Goal: Task Accomplishment & Management: Complete application form

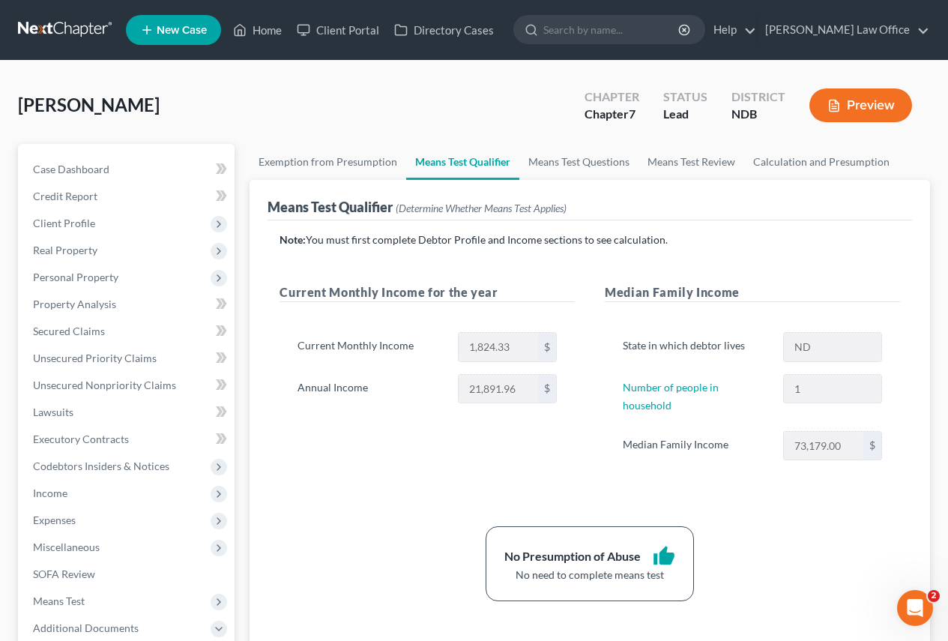
click at [60, 27] on link at bounding box center [66, 29] width 96 height 27
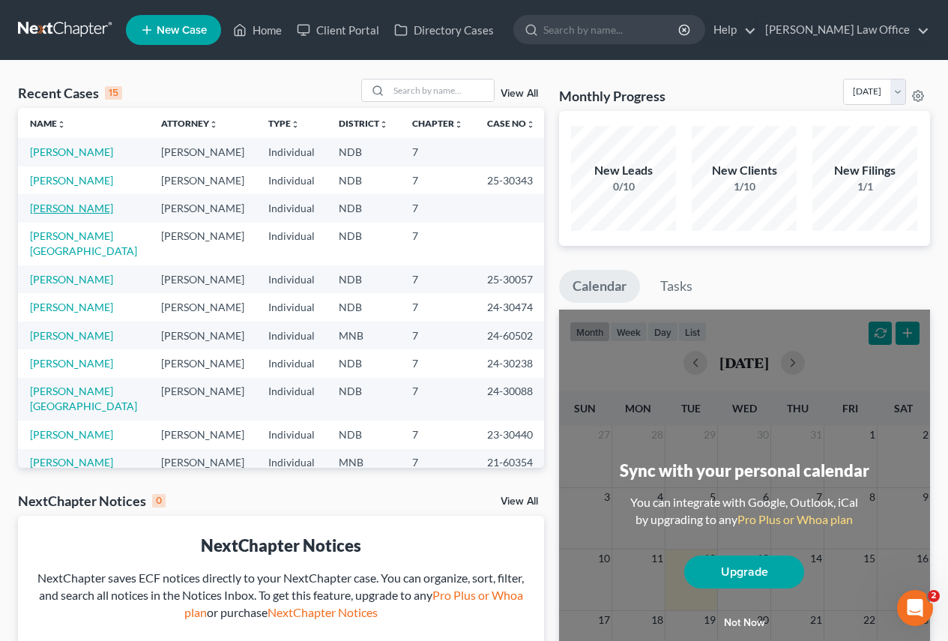
click at [51, 208] on link "[PERSON_NAME]" at bounding box center [71, 208] width 83 height 13
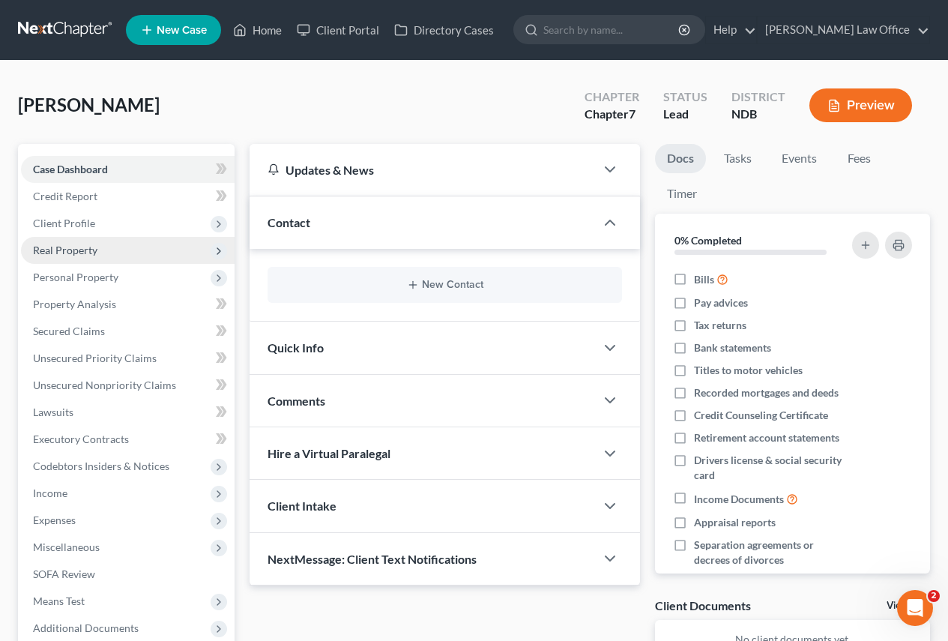
click at [52, 246] on span "Real Property" at bounding box center [65, 250] width 64 height 13
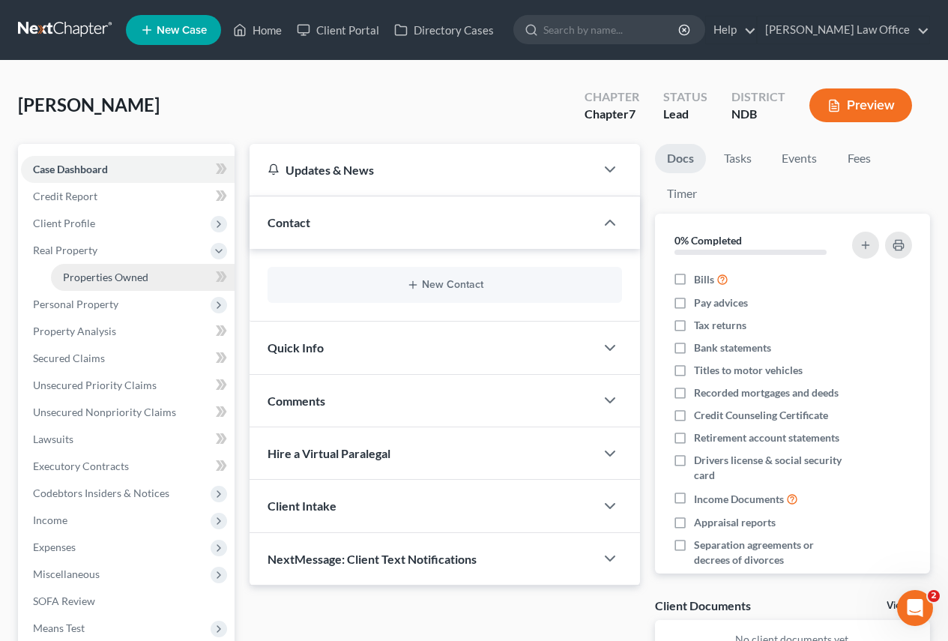
click at [91, 272] on span "Properties Owned" at bounding box center [105, 277] width 85 height 13
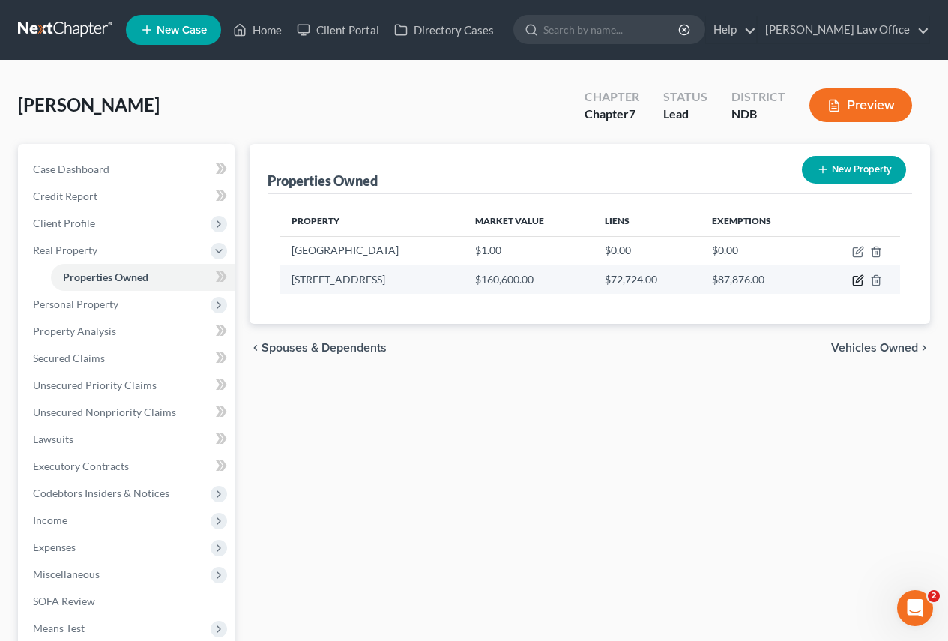
click at [856, 277] on icon "button" at bounding box center [857, 281] width 9 height 9
select select "29"
select select "0"
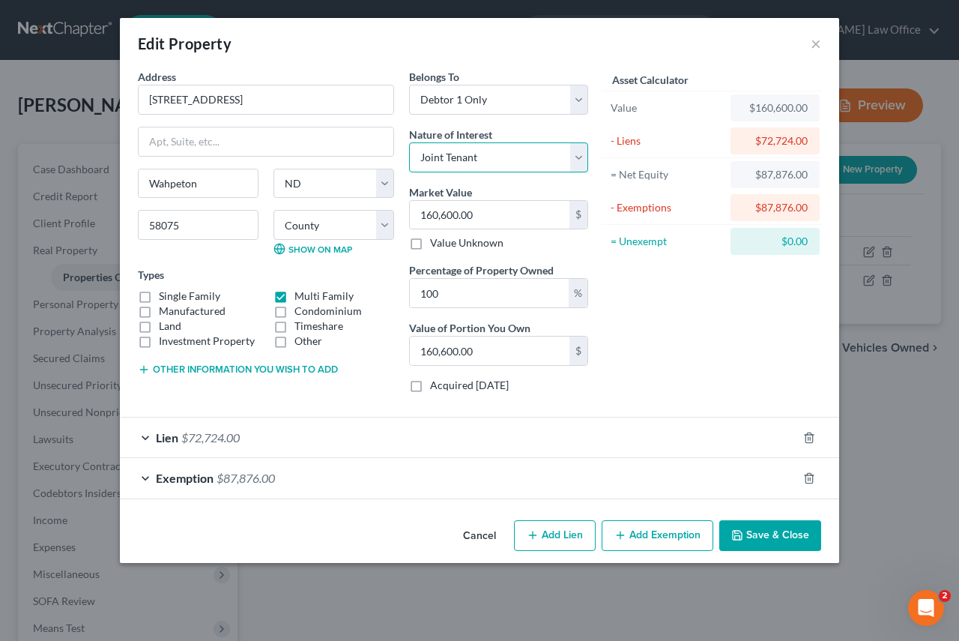
click at [582, 154] on select "Select Fee Simple Joint Tenant Life Estate Equitable Interest Future Interest T…" at bounding box center [498, 157] width 179 height 30
select select "0"
click at [409, 142] on select "Select Fee Simple Joint Tenant Life Estate Equitable Interest Future Interest T…" at bounding box center [498, 157] width 179 height 30
click at [751, 534] on button "Save & Close" at bounding box center [770, 535] width 102 height 31
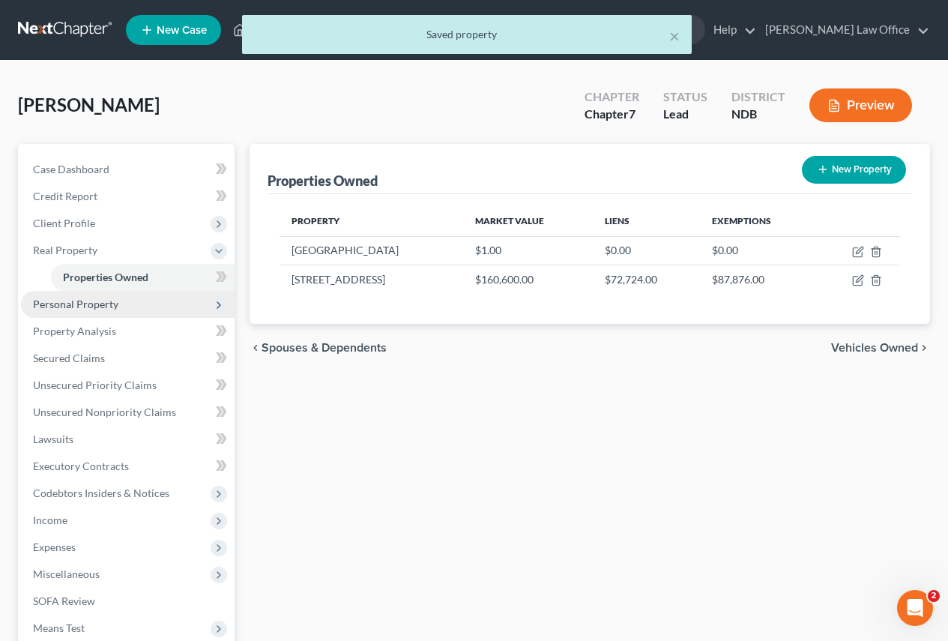
click at [88, 305] on span "Personal Property" at bounding box center [75, 304] width 85 height 13
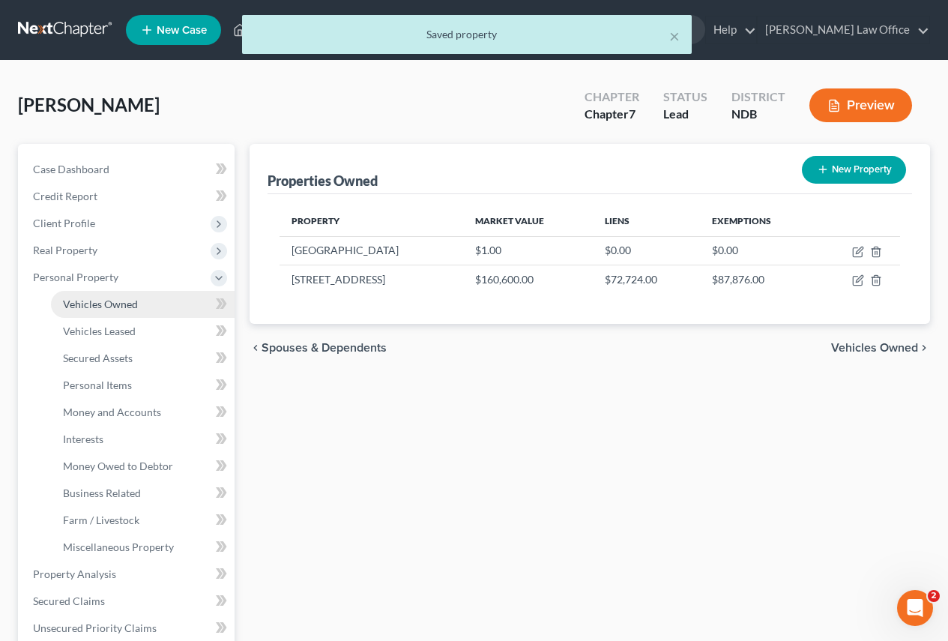
click at [107, 302] on span "Vehicles Owned" at bounding box center [100, 304] width 75 height 13
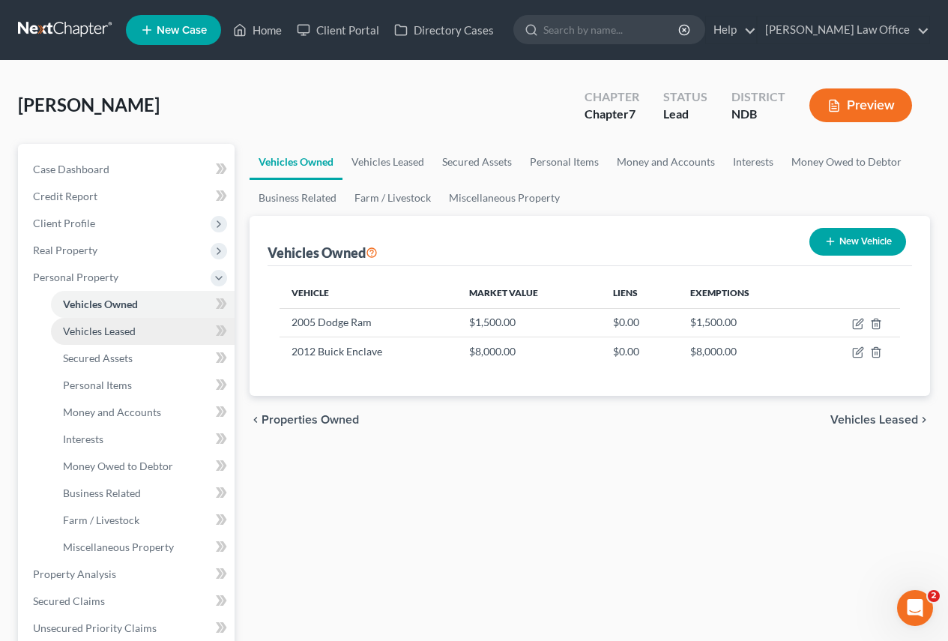
click at [109, 329] on span "Vehicles Leased" at bounding box center [99, 330] width 73 height 13
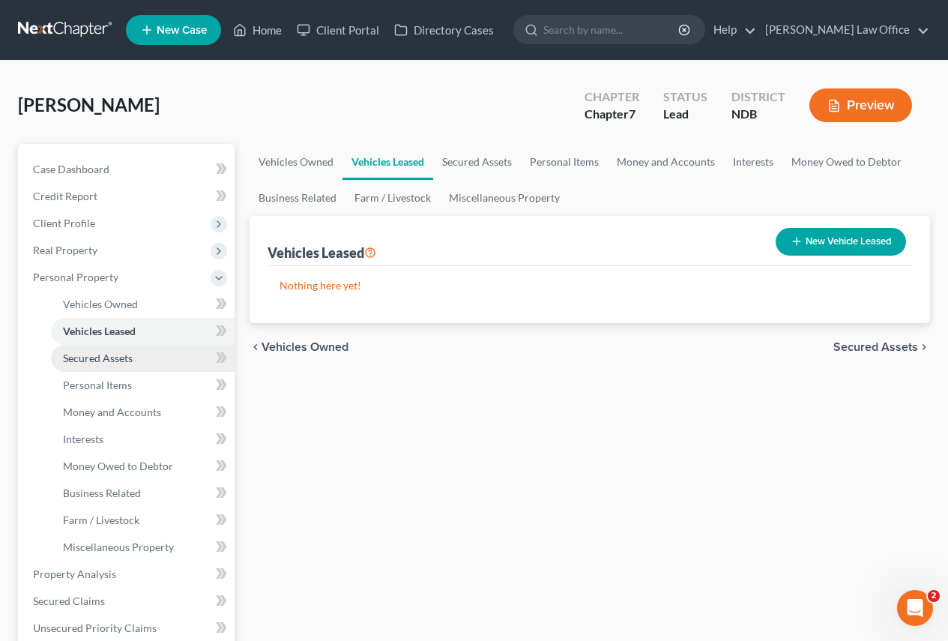
click at [98, 355] on span "Secured Assets" at bounding box center [98, 357] width 70 height 13
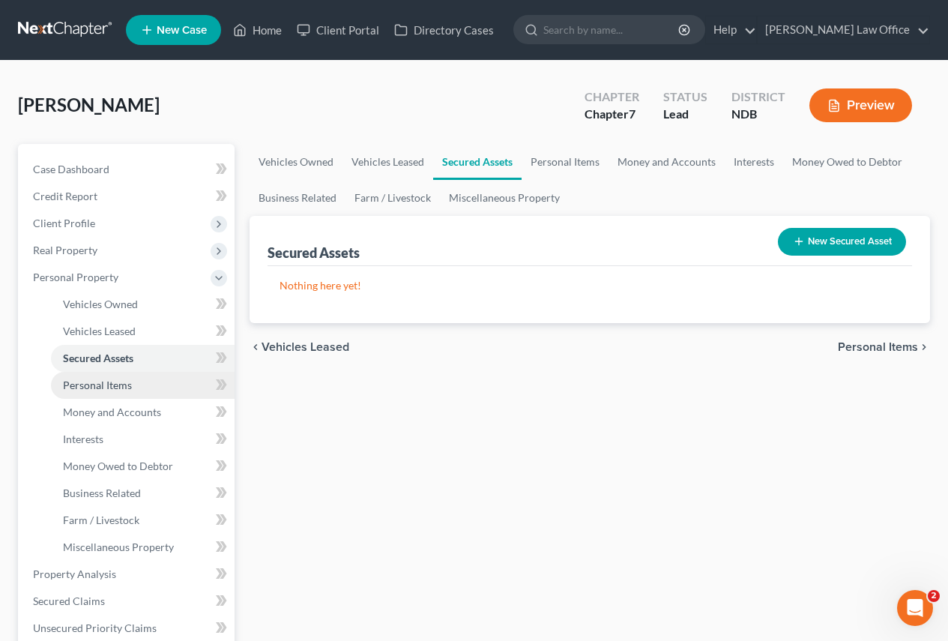
click at [93, 387] on span "Personal Items" at bounding box center [97, 384] width 69 height 13
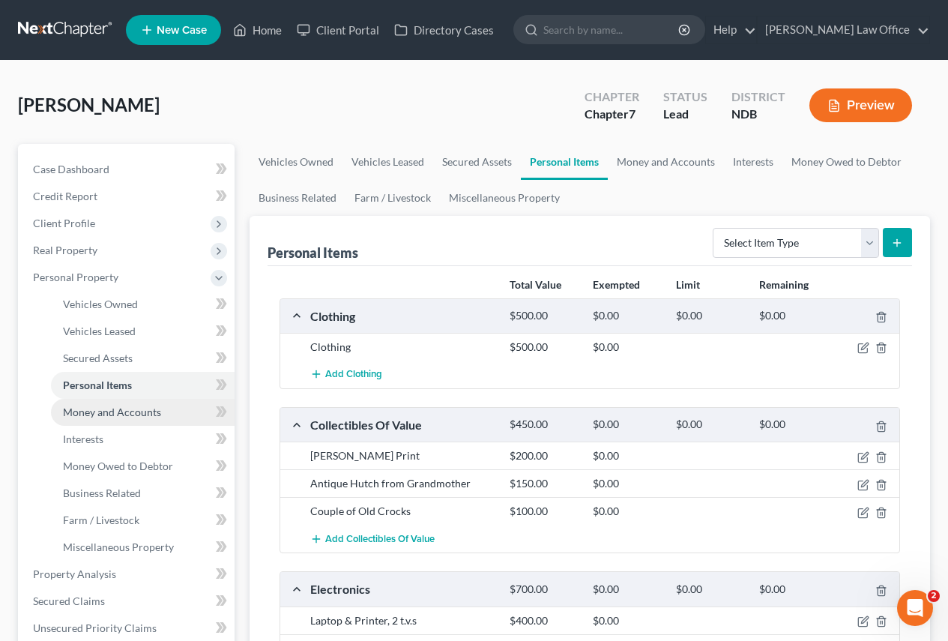
click at [107, 411] on span "Money and Accounts" at bounding box center [112, 411] width 98 height 13
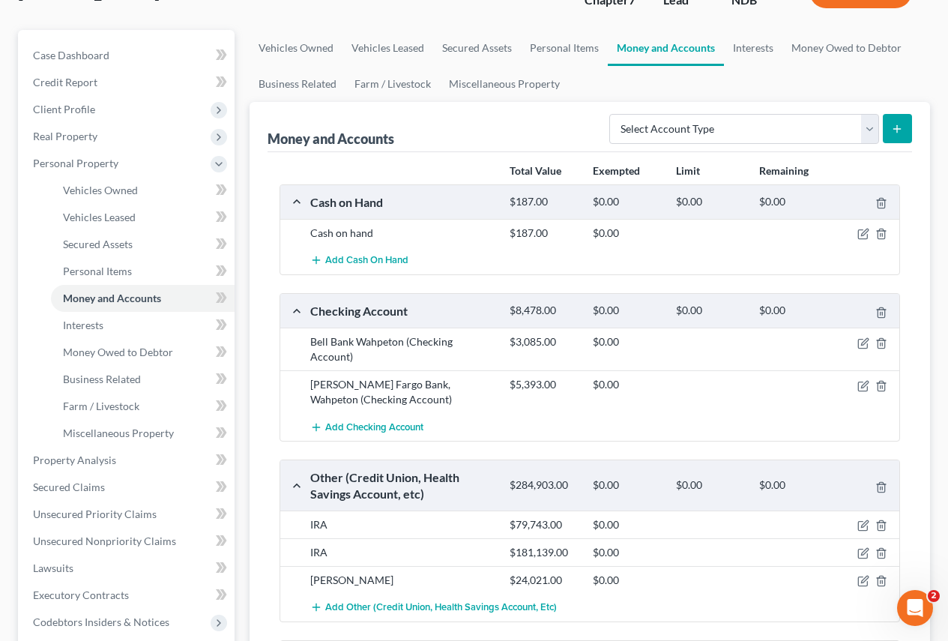
scroll to position [150, 0]
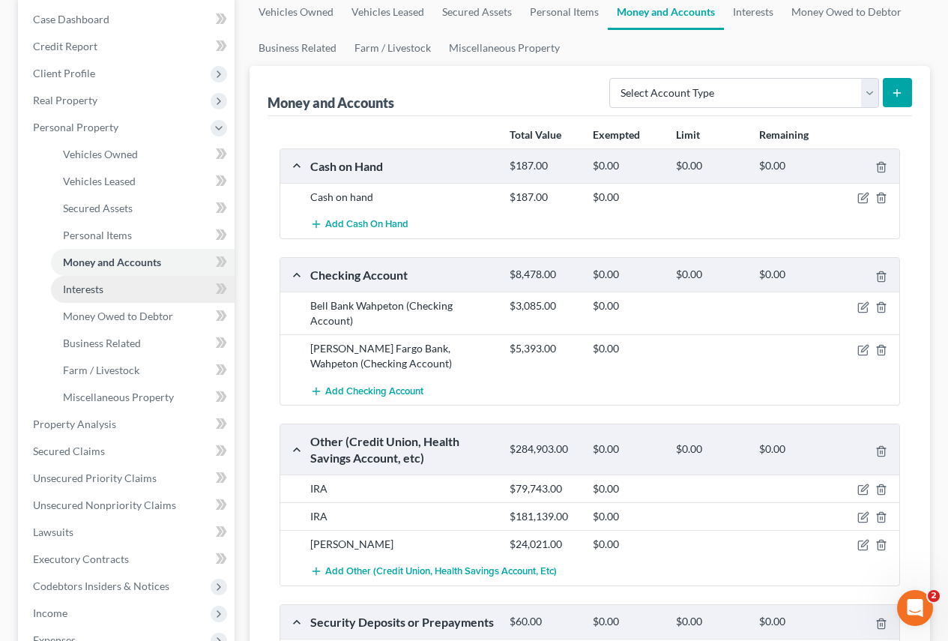
click at [91, 289] on span "Interests" at bounding box center [83, 289] width 40 height 13
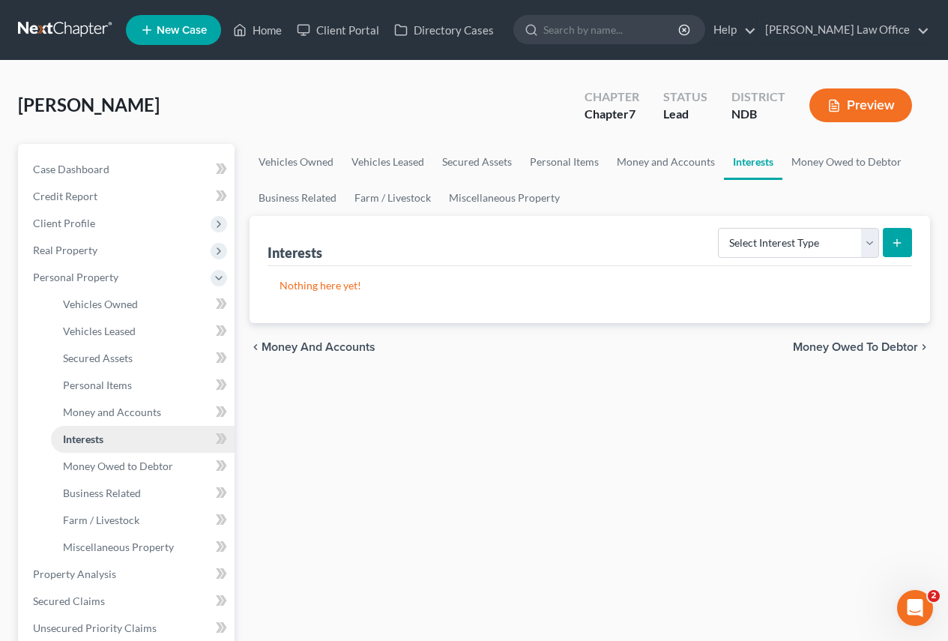
scroll to position [75, 0]
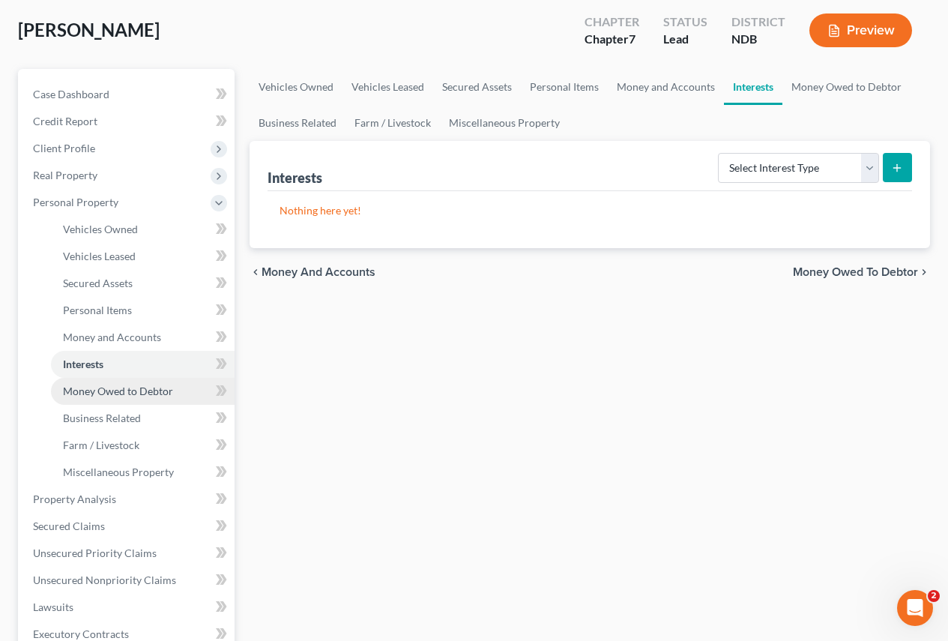
click at [94, 390] on span "Money Owed to Debtor" at bounding box center [118, 390] width 110 height 13
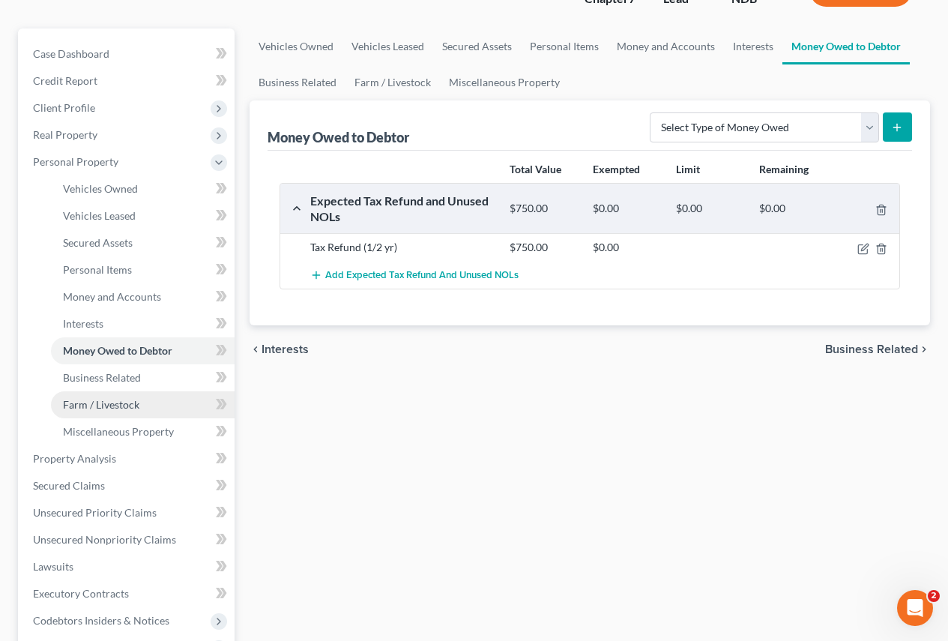
scroll to position [150, 0]
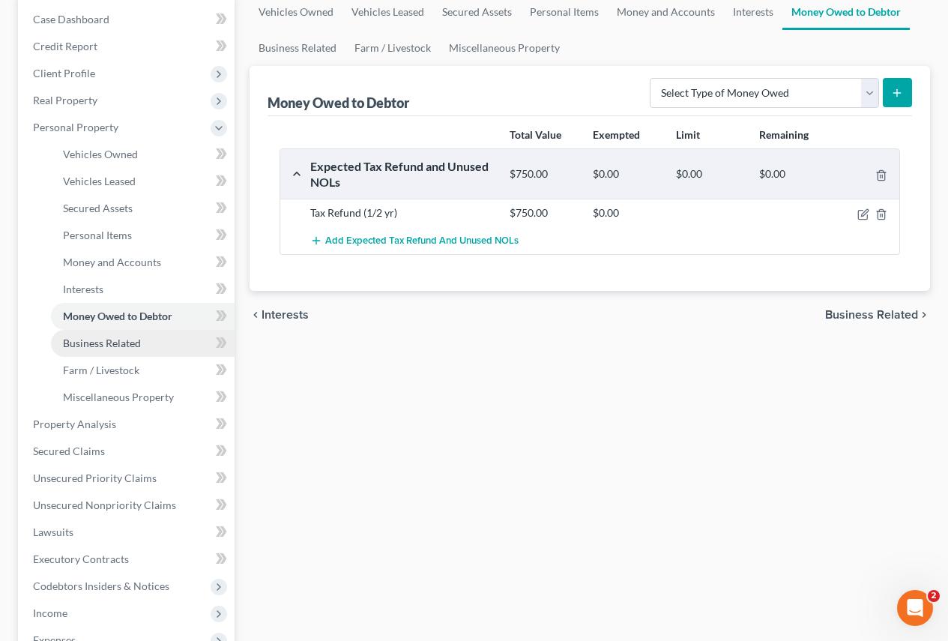
click at [103, 342] on span "Business Related" at bounding box center [102, 342] width 78 height 13
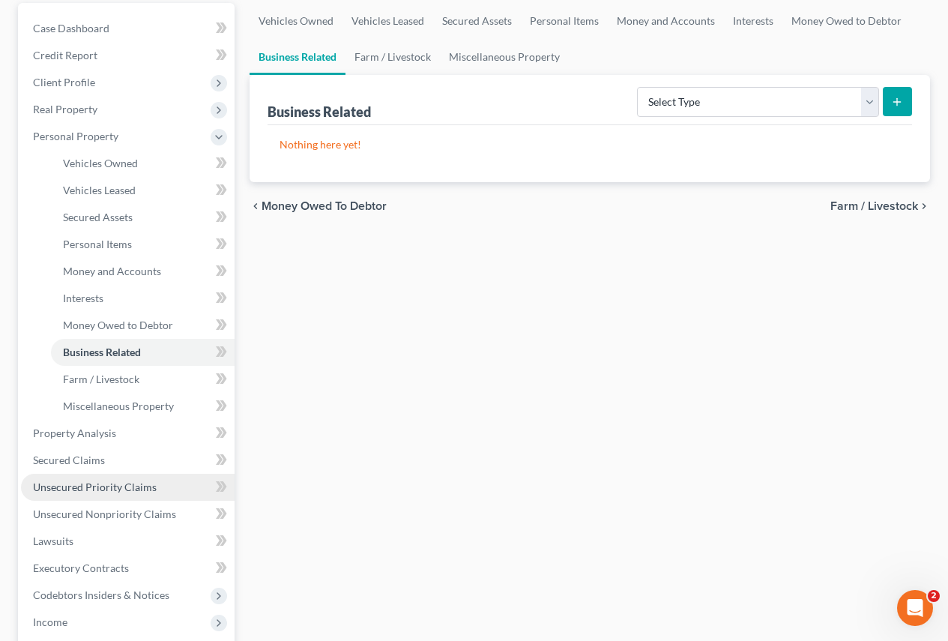
scroll to position [225, 0]
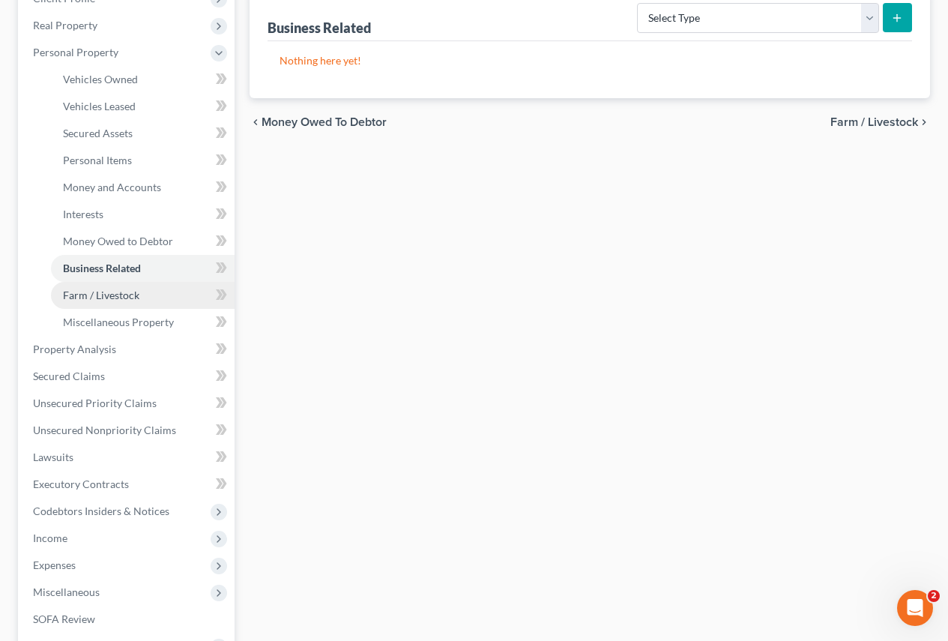
click at [90, 299] on span "Farm / Livestock" at bounding box center [101, 295] width 76 height 13
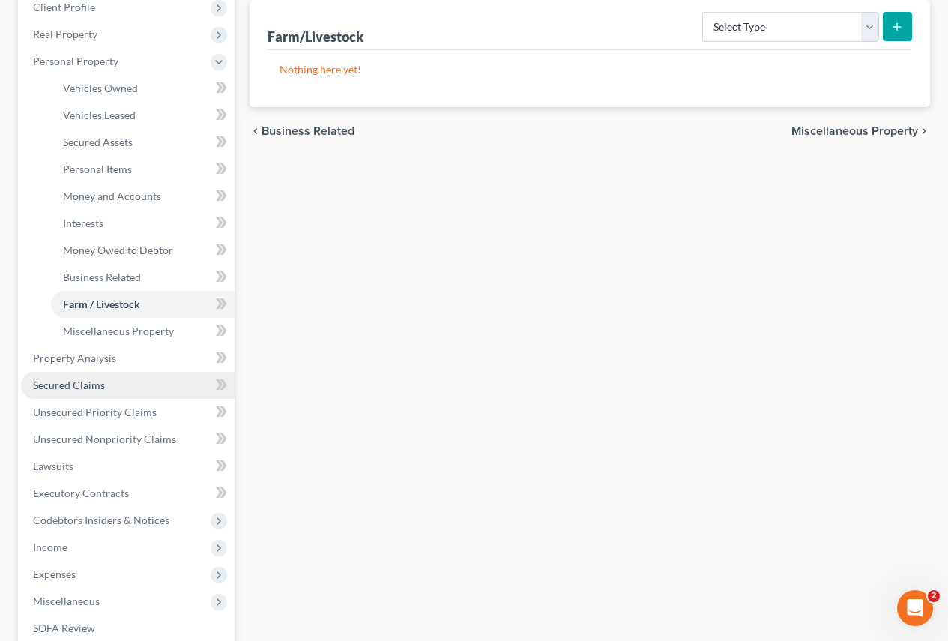
scroll to position [225, 0]
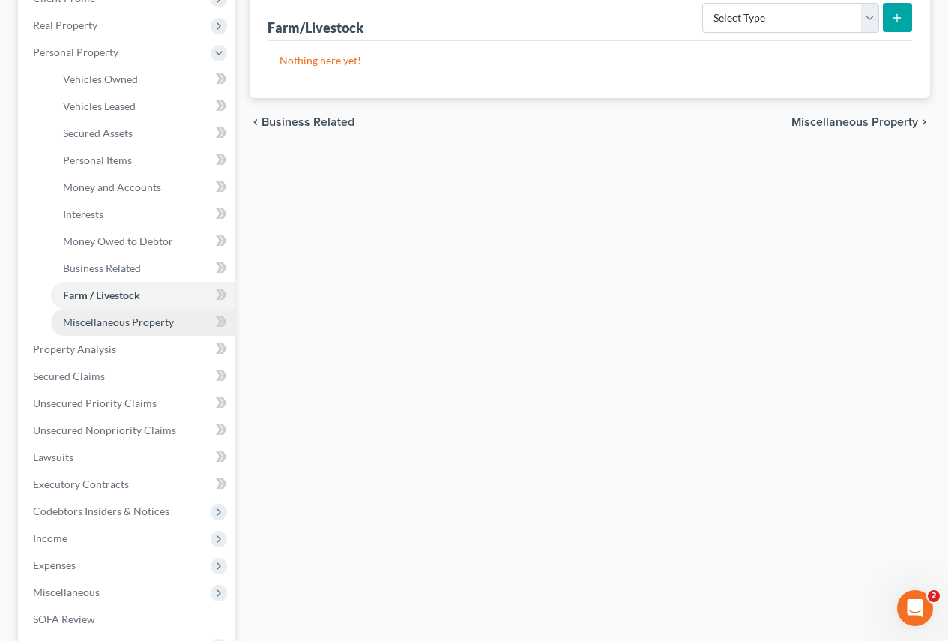
click at [101, 322] on span "Miscellaneous Property" at bounding box center [118, 321] width 111 height 13
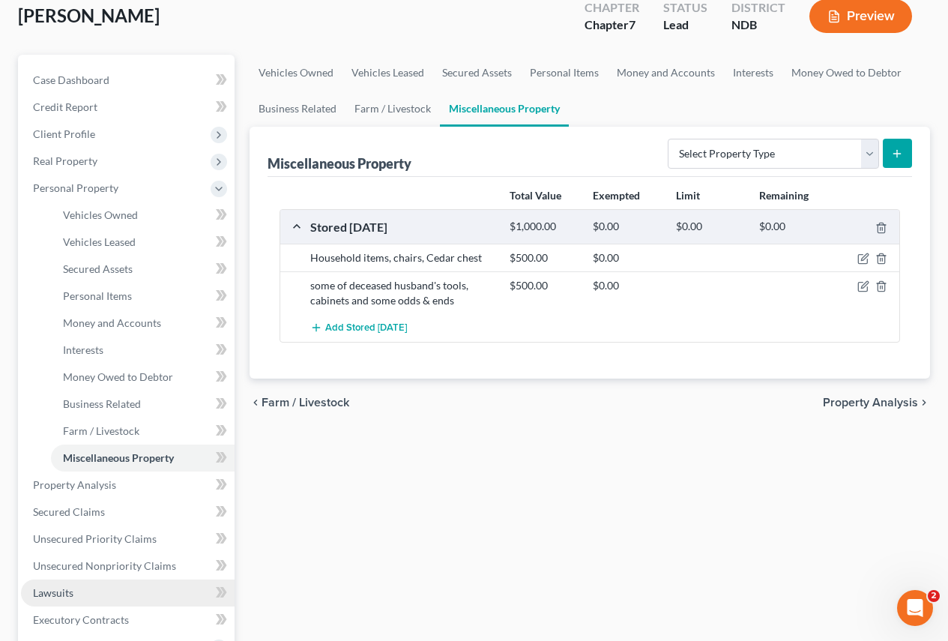
scroll to position [150, 0]
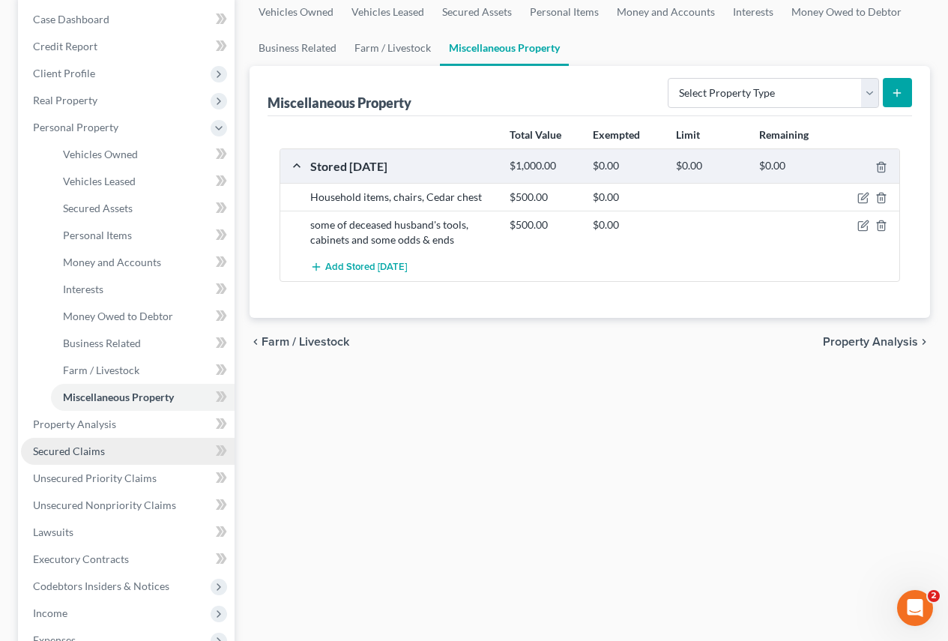
click at [76, 450] on span "Secured Claims" at bounding box center [69, 450] width 72 height 13
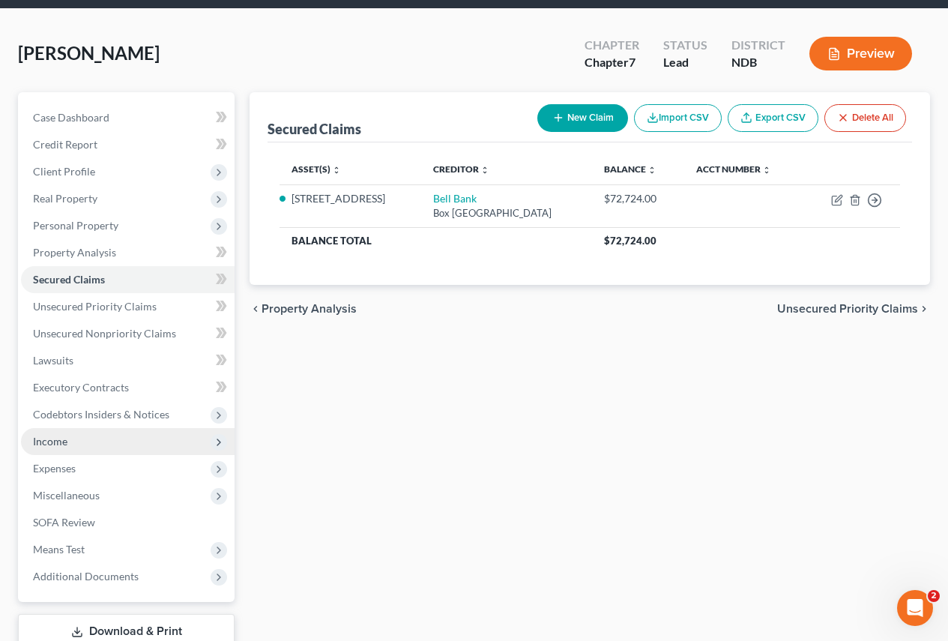
scroll to position [150, 0]
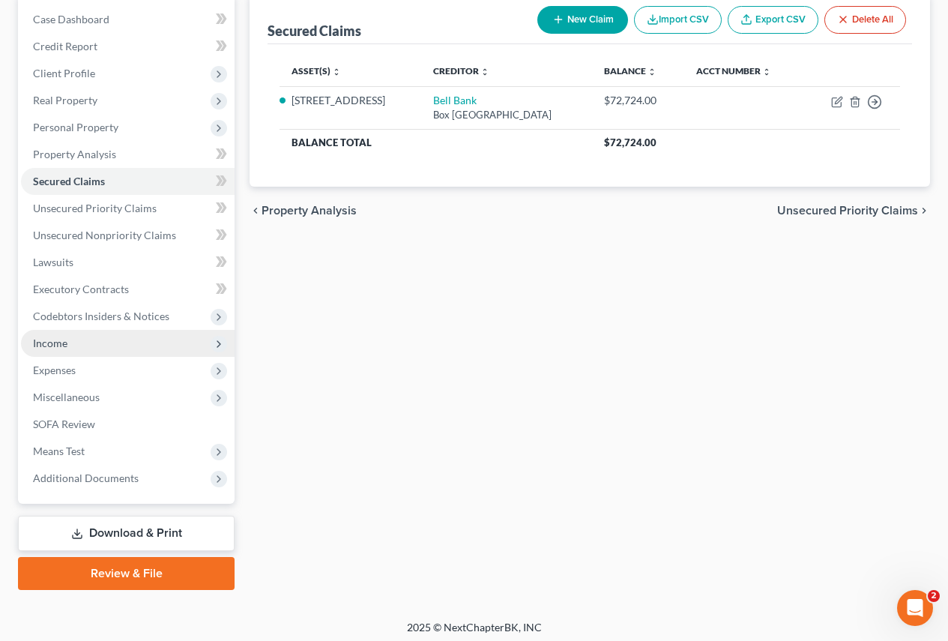
click at [43, 344] on span "Income" at bounding box center [50, 342] width 34 height 13
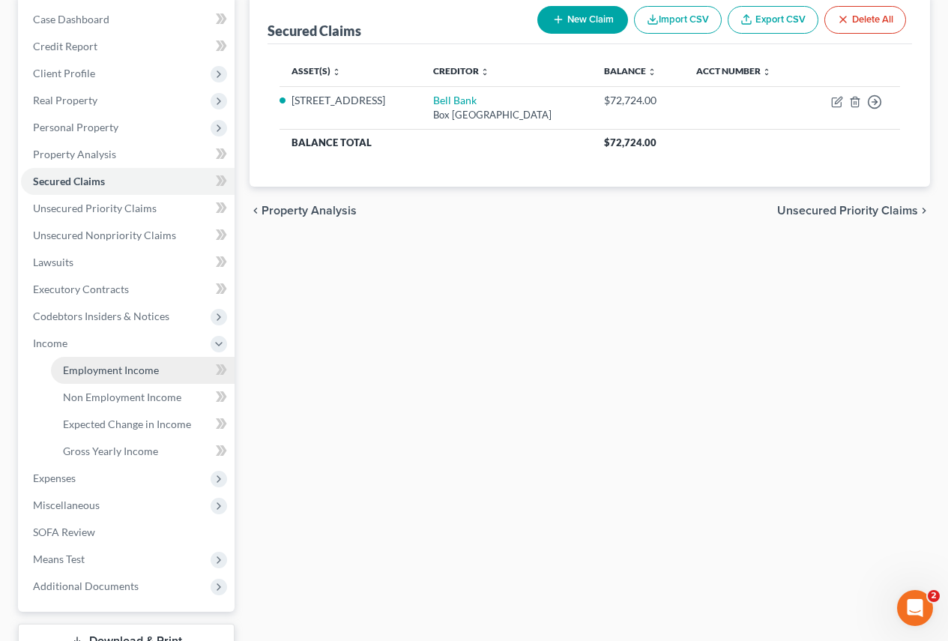
click at [100, 366] on span "Employment Income" at bounding box center [111, 369] width 96 height 13
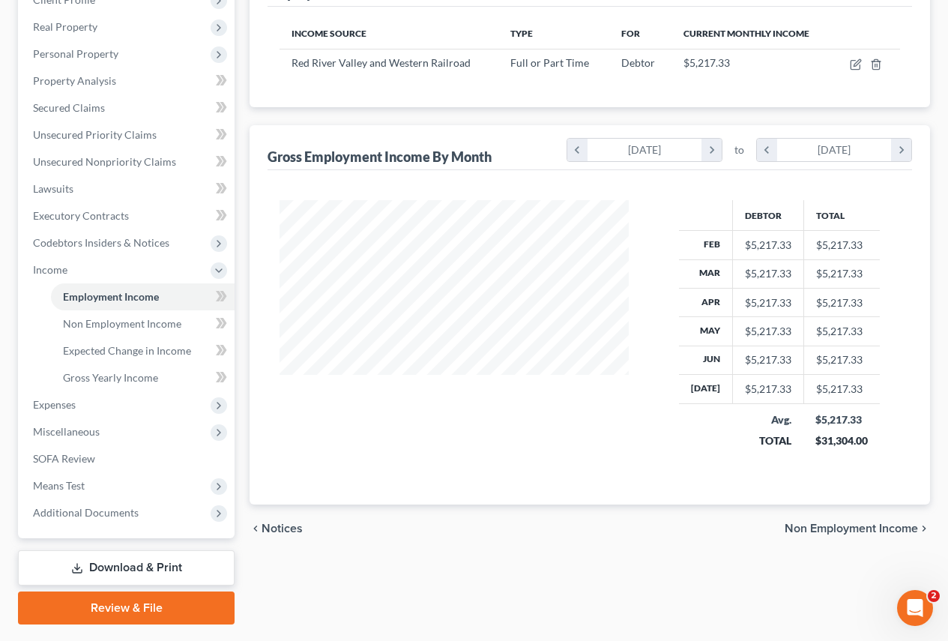
scroll to position [225, 0]
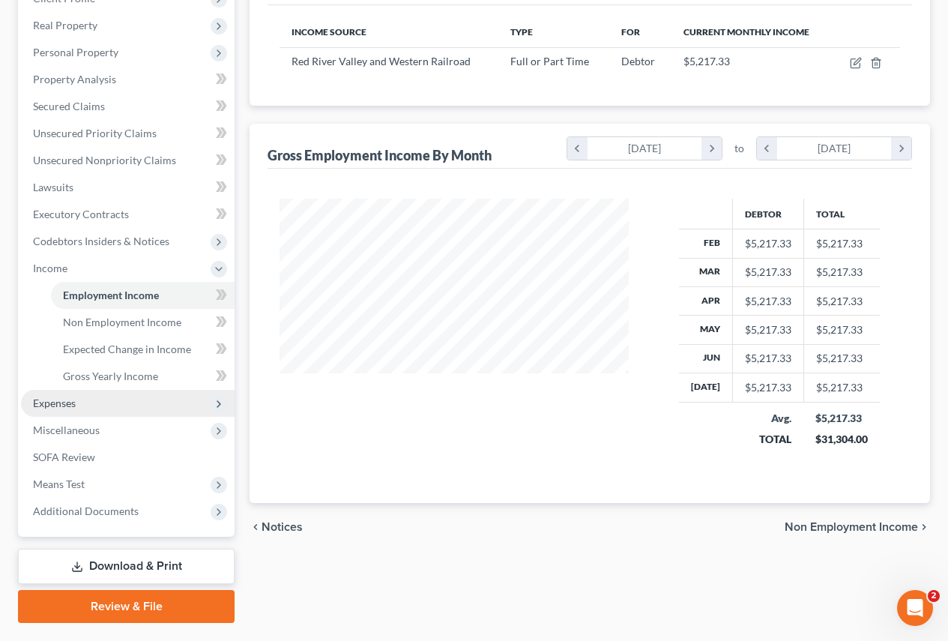
click at [67, 408] on span "Expenses" at bounding box center [54, 402] width 43 height 13
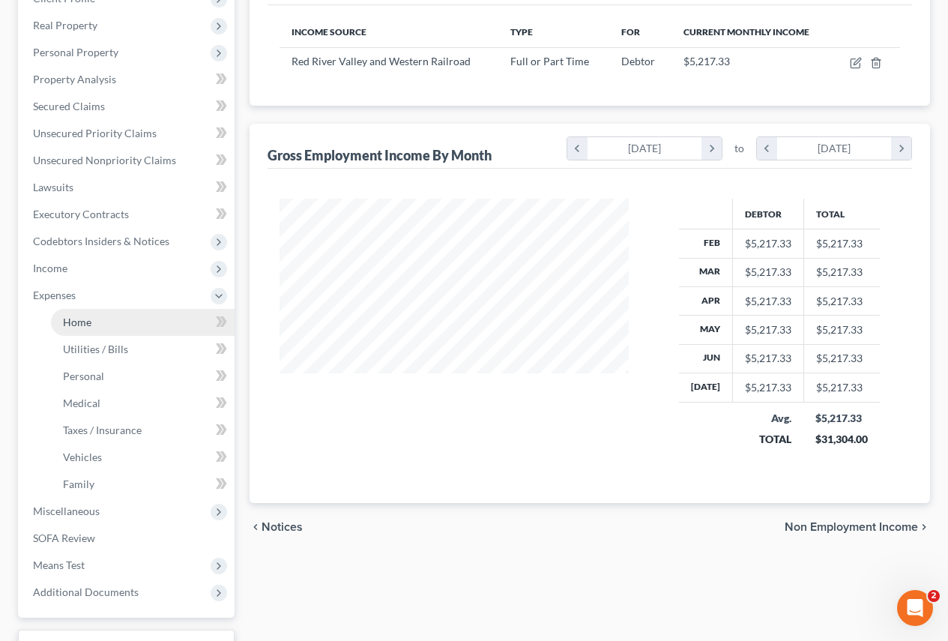
click at [74, 326] on span "Home" at bounding box center [77, 321] width 28 height 13
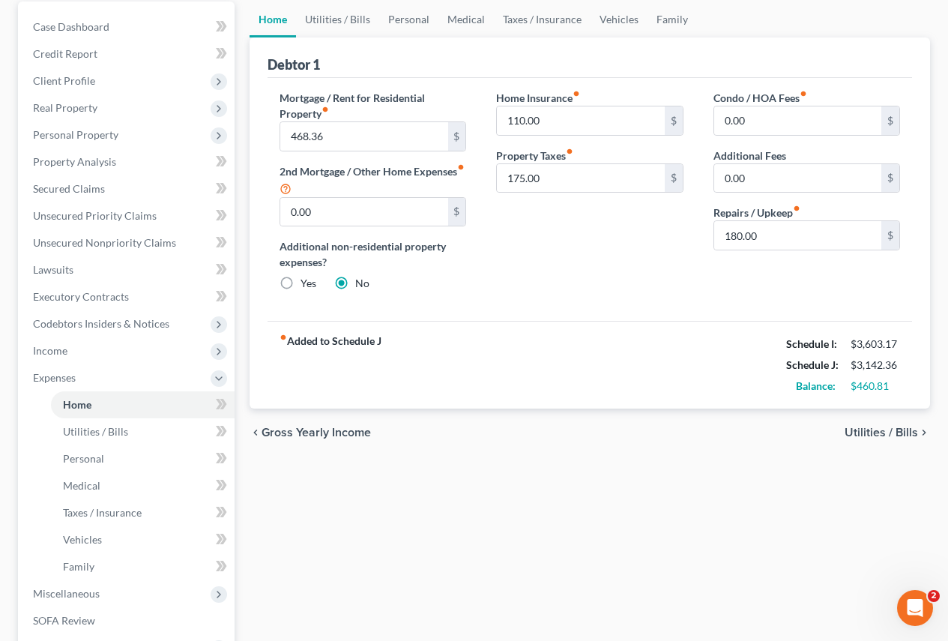
scroll to position [150, 0]
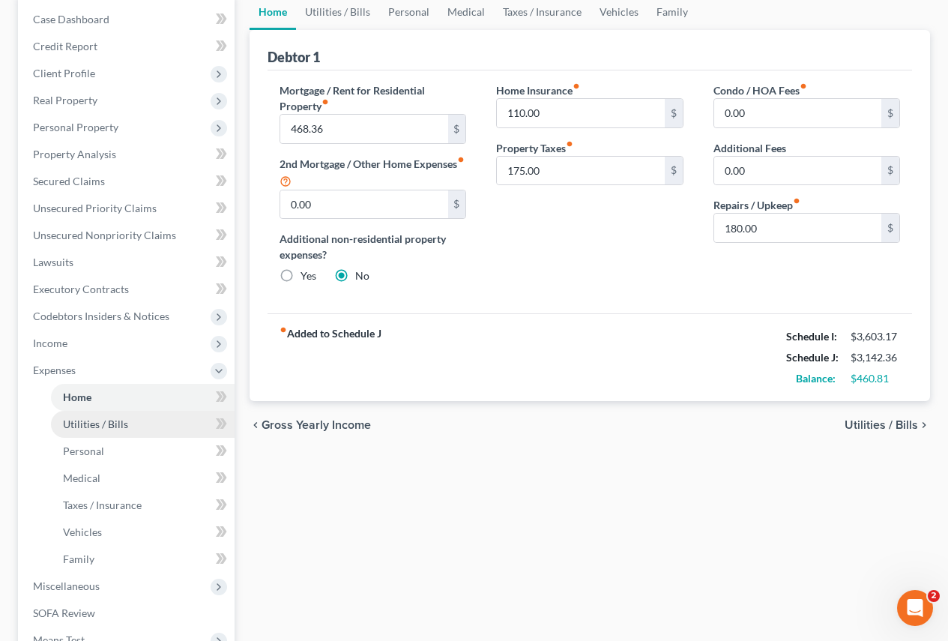
click at [101, 426] on span "Utilities / Bills" at bounding box center [95, 423] width 65 height 13
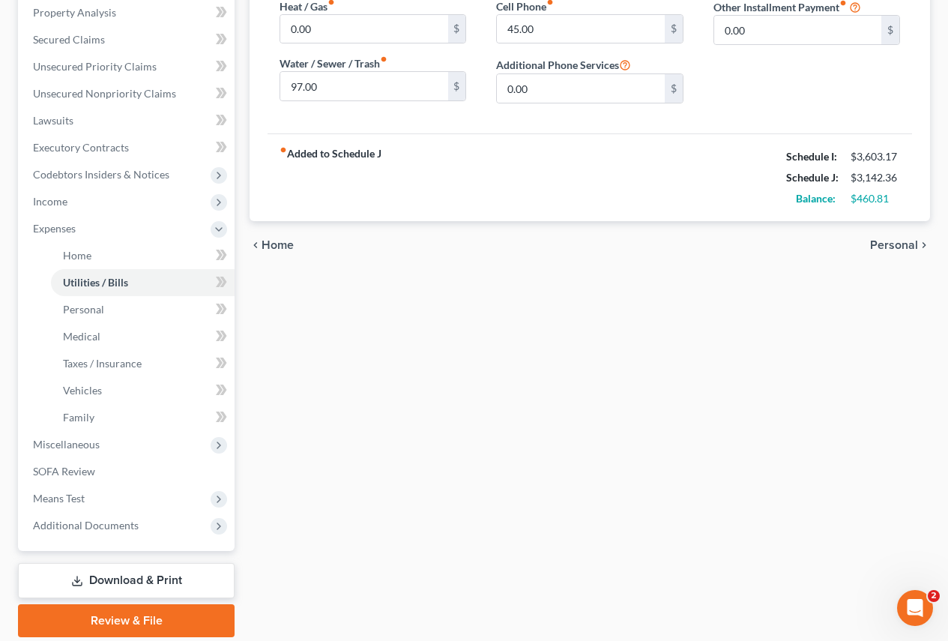
scroll to position [300, 0]
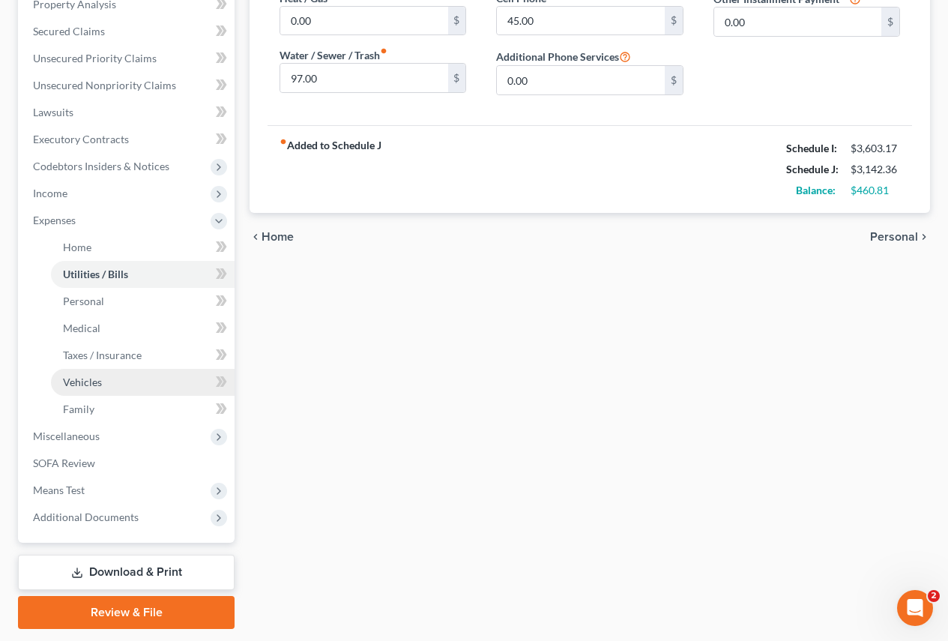
click at [101, 384] on link "Vehicles" at bounding box center [143, 382] width 184 height 27
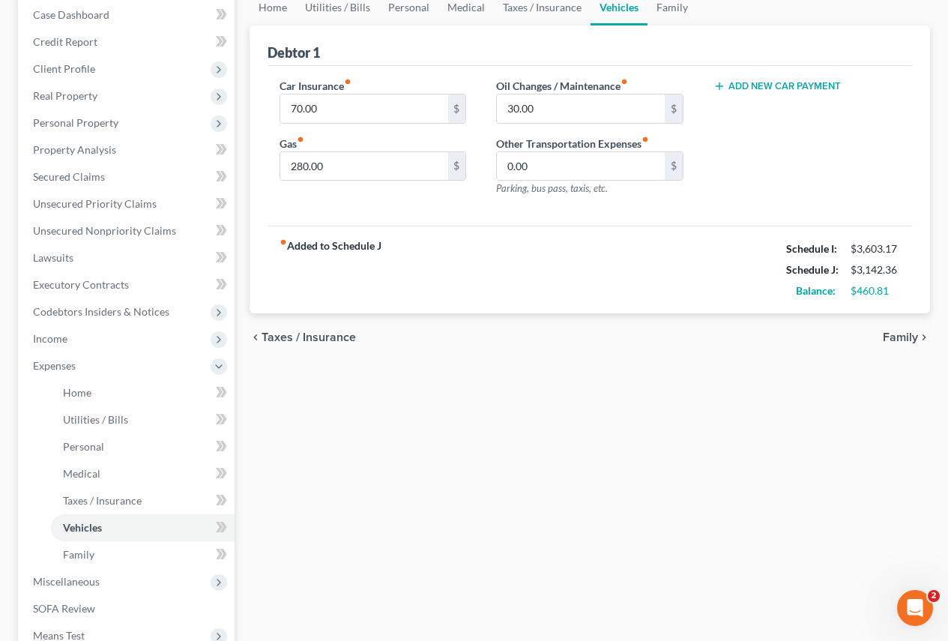
scroll to position [225, 0]
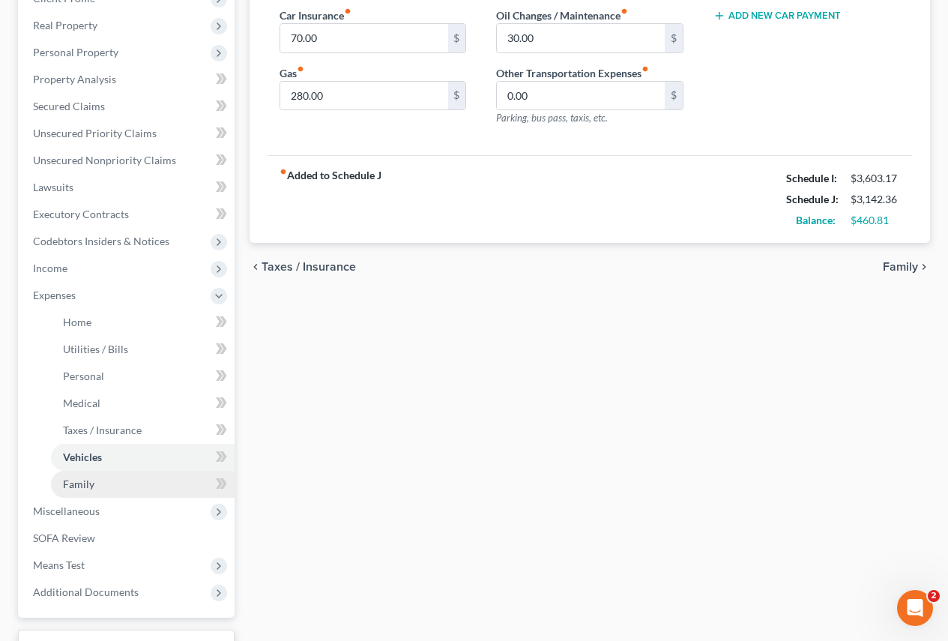
click at [75, 484] on span "Family" at bounding box center [78, 483] width 31 height 13
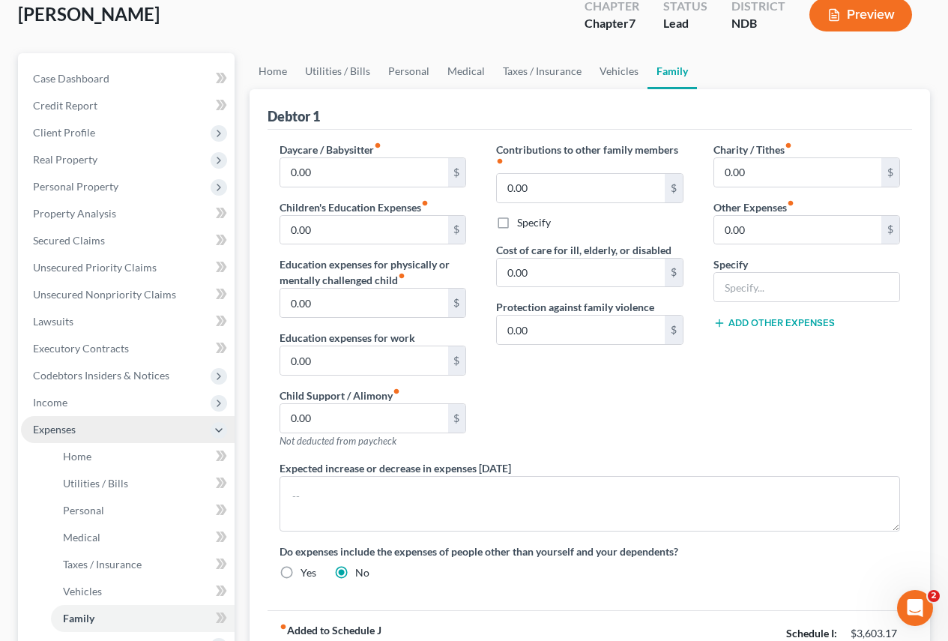
scroll to position [75, 0]
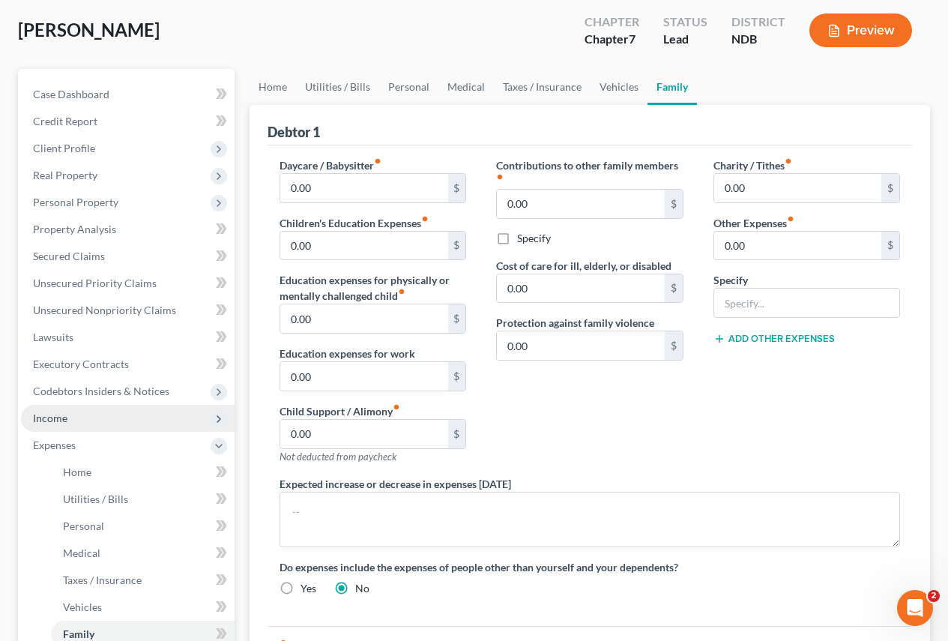
click at [61, 421] on span "Income" at bounding box center [50, 417] width 34 height 13
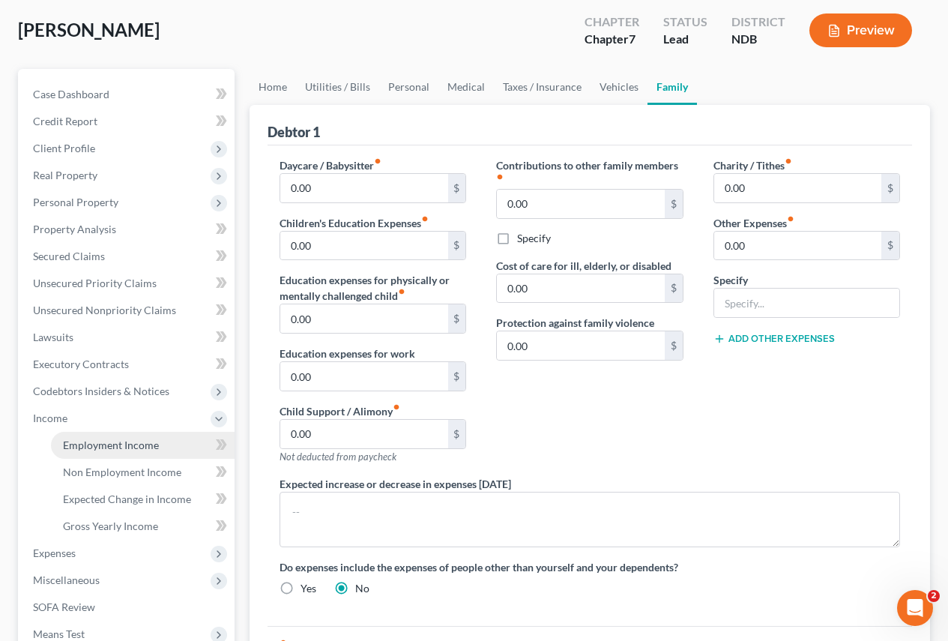
click at [101, 448] on span "Employment Income" at bounding box center [111, 444] width 96 height 13
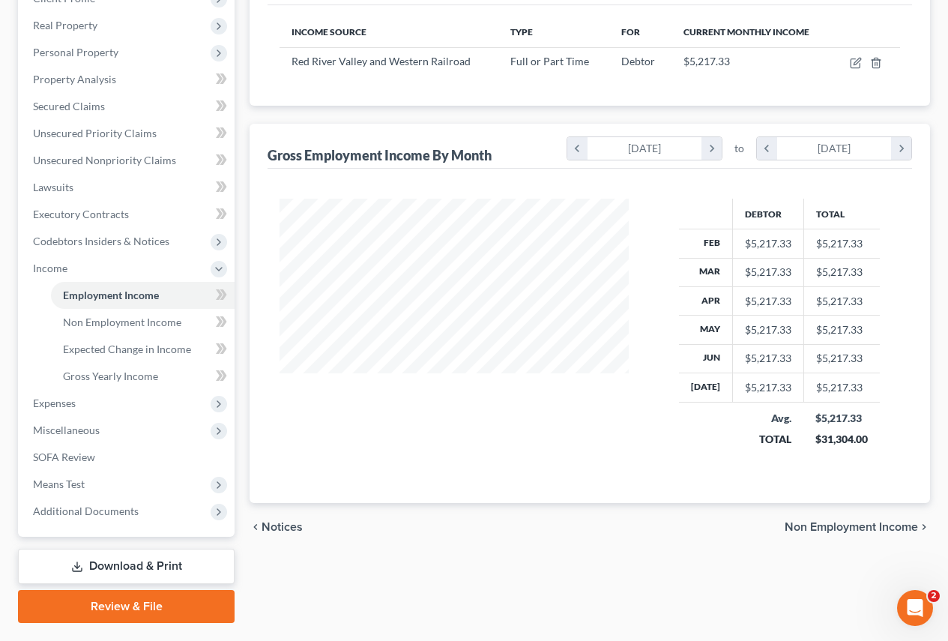
scroll to position [264, 0]
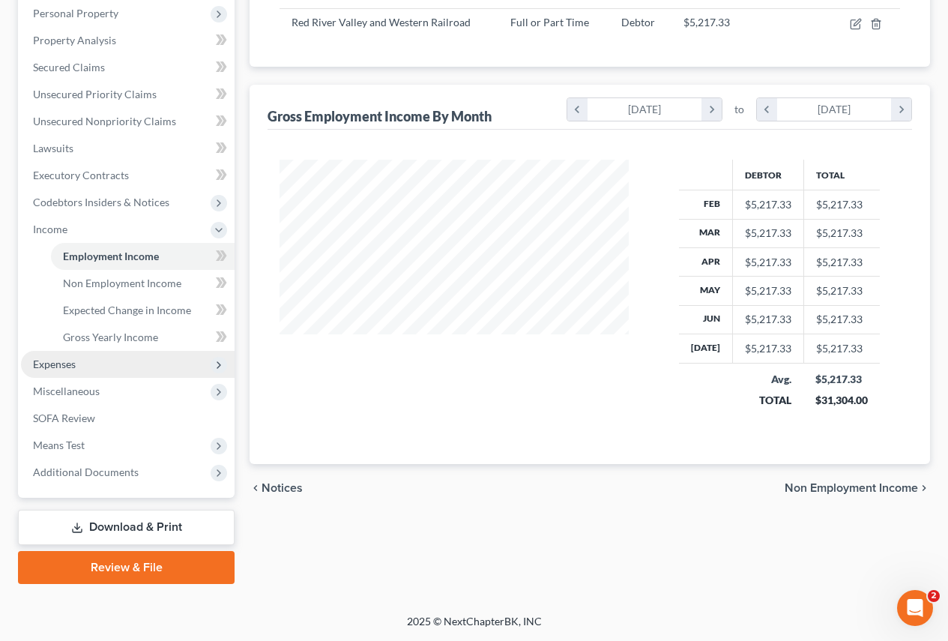
click at [59, 366] on span "Expenses" at bounding box center [54, 363] width 43 height 13
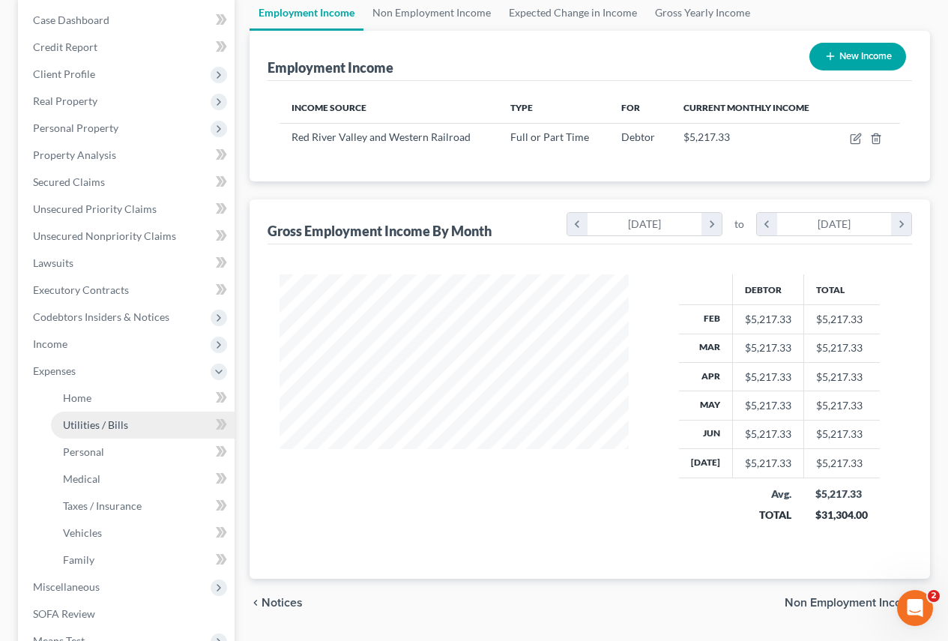
scroll to position [0, 0]
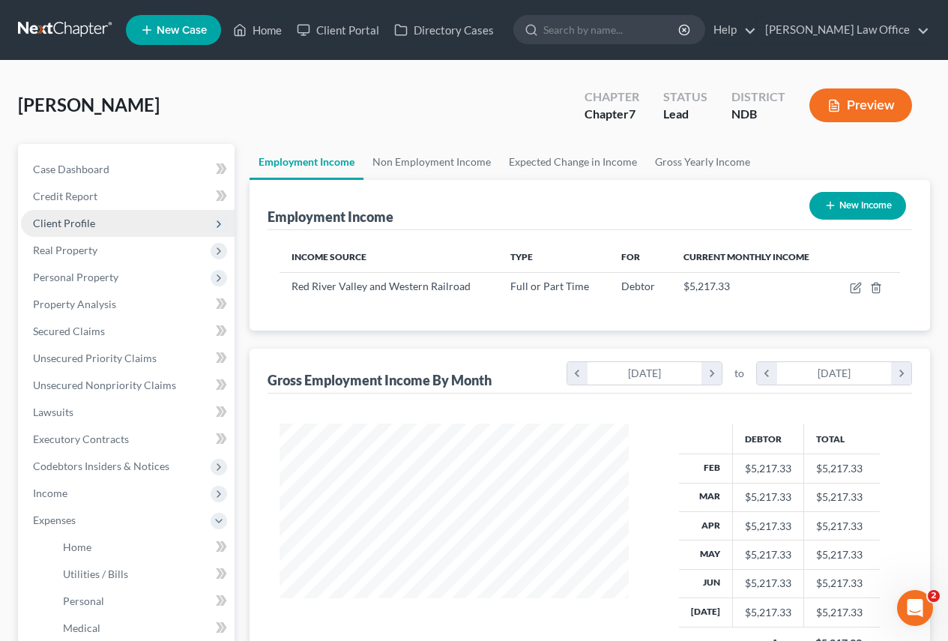
click at [67, 222] on span "Client Profile" at bounding box center [64, 223] width 62 height 13
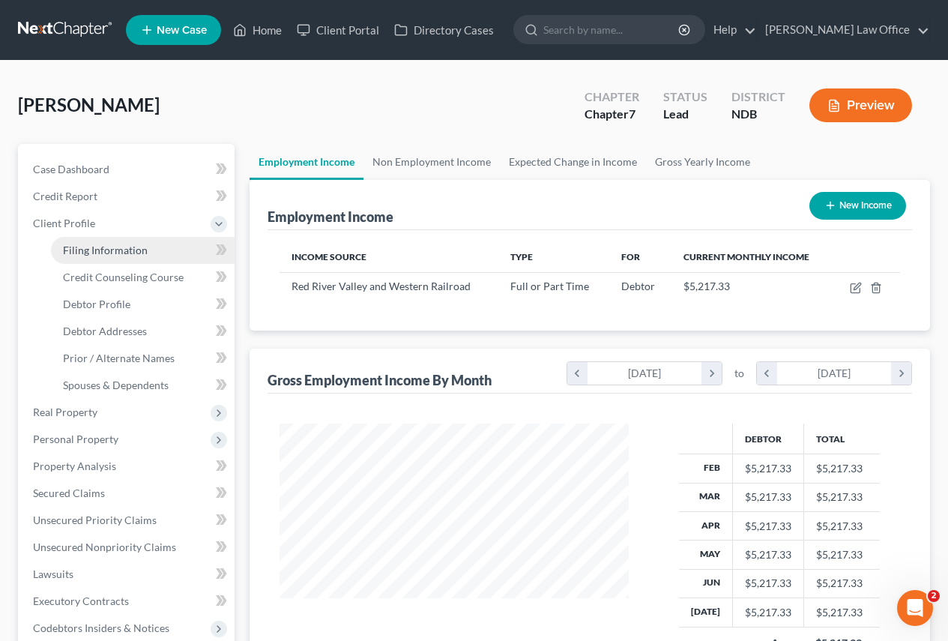
click at [91, 248] on span "Filing Information" at bounding box center [105, 250] width 85 height 13
select select "1"
select select "0"
select select "29"
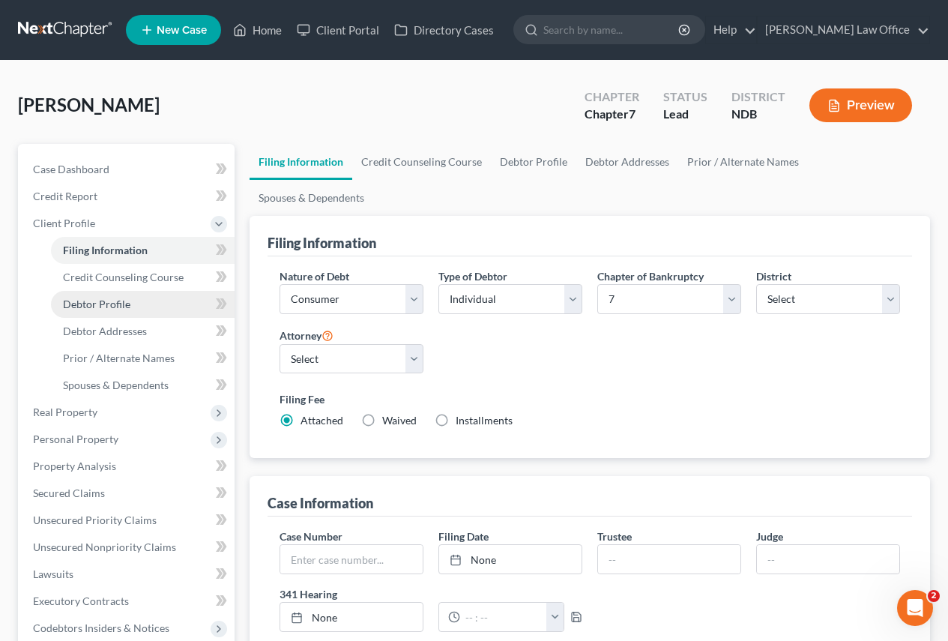
click at [94, 304] on span "Debtor Profile" at bounding box center [96, 304] width 67 height 13
select select "0"
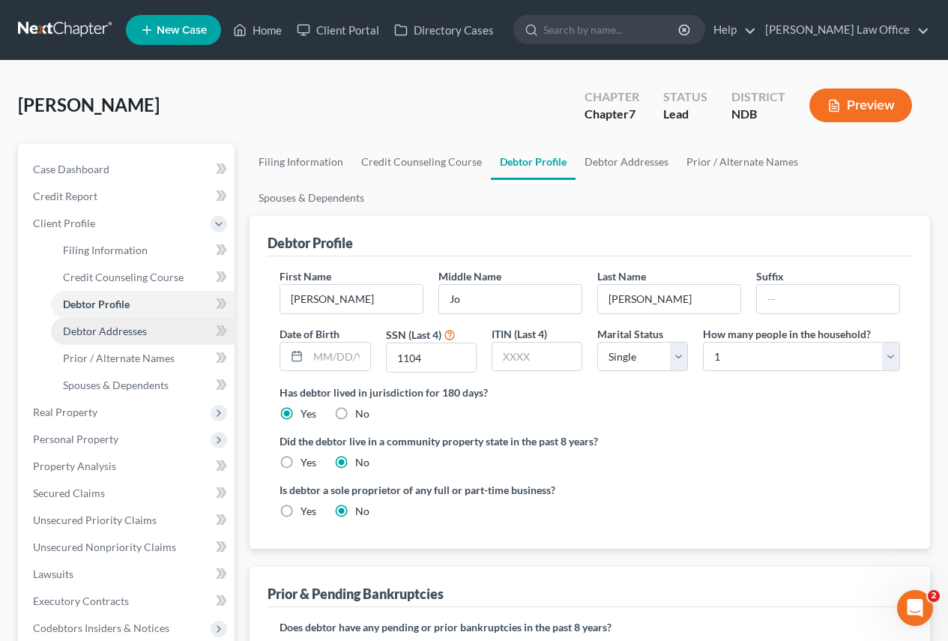
click at [94, 330] on span "Debtor Addresses" at bounding box center [105, 330] width 84 height 13
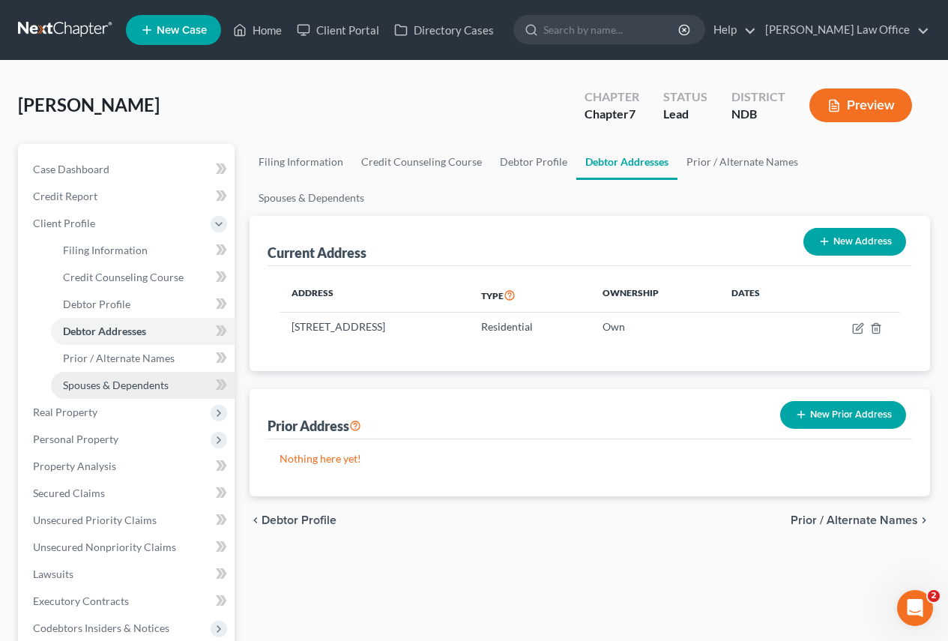
click at [103, 387] on span "Spouses & Dependents" at bounding box center [116, 384] width 106 height 13
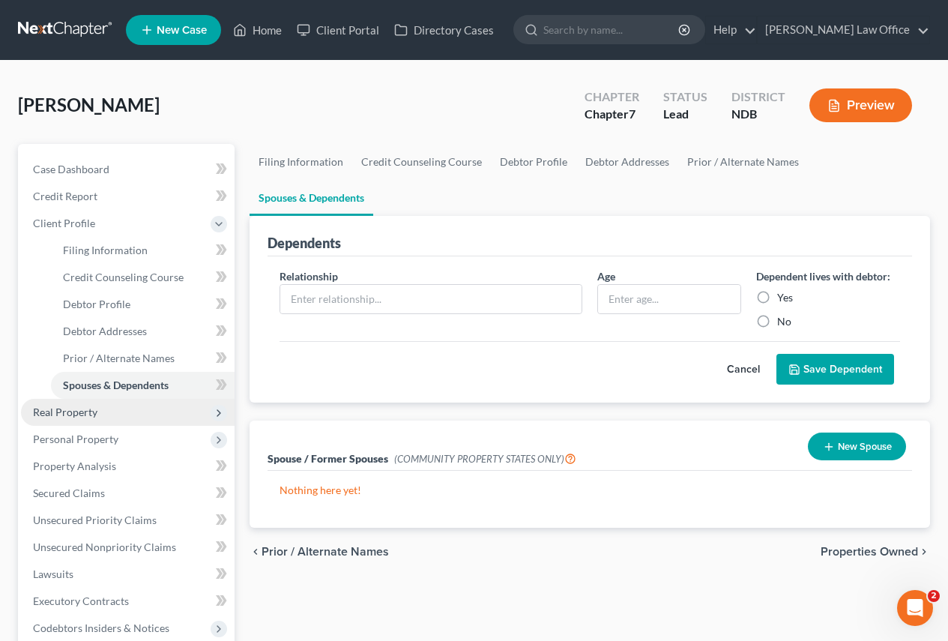
click at [67, 408] on span "Real Property" at bounding box center [65, 411] width 64 height 13
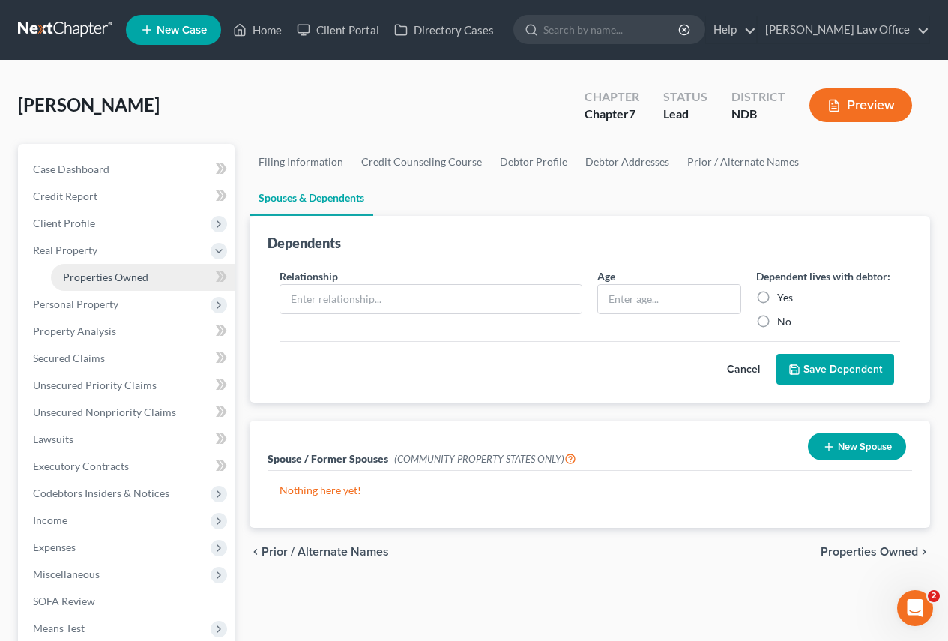
click at [86, 277] on span "Properties Owned" at bounding box center [105, 277] width 85 height 13
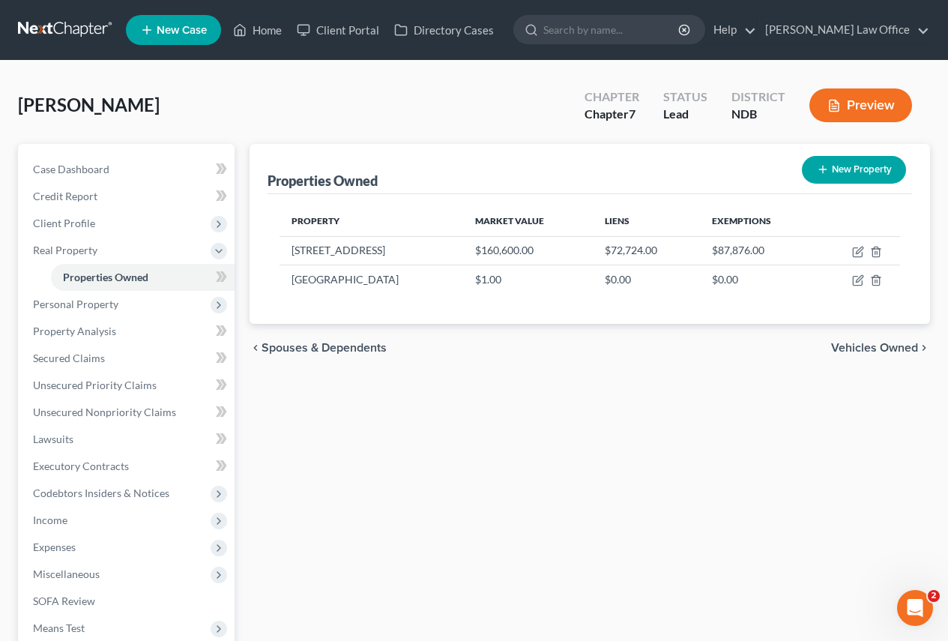
click at [837, 170] on button "New Property" at bounding box center [854, 170] width 104 height 28
select select "29"
select select "38"
select select "0"
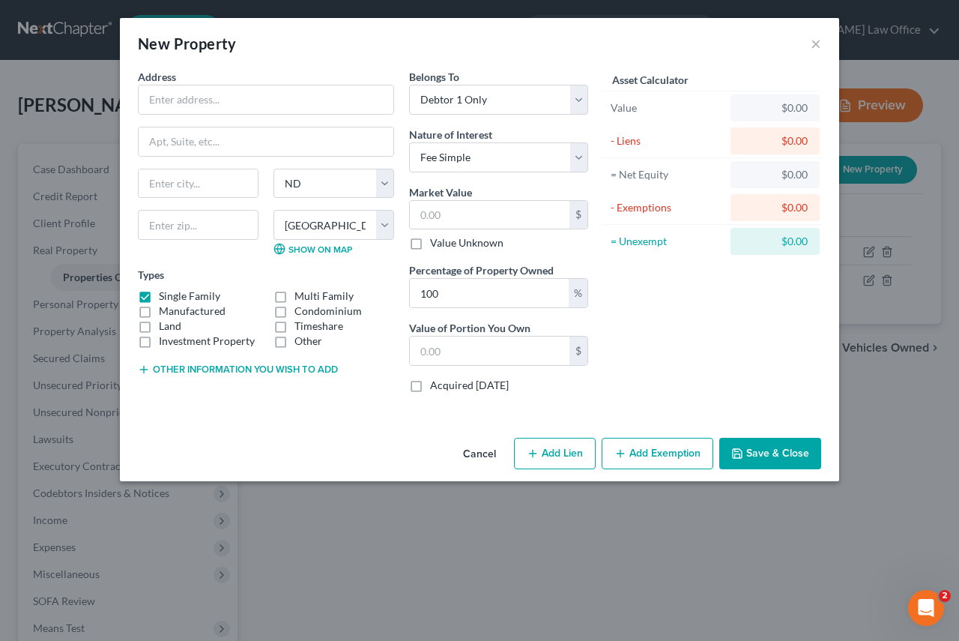
click at [474, 455] on button "Cancel" at bounding box center [479, 454] width 57 height 30
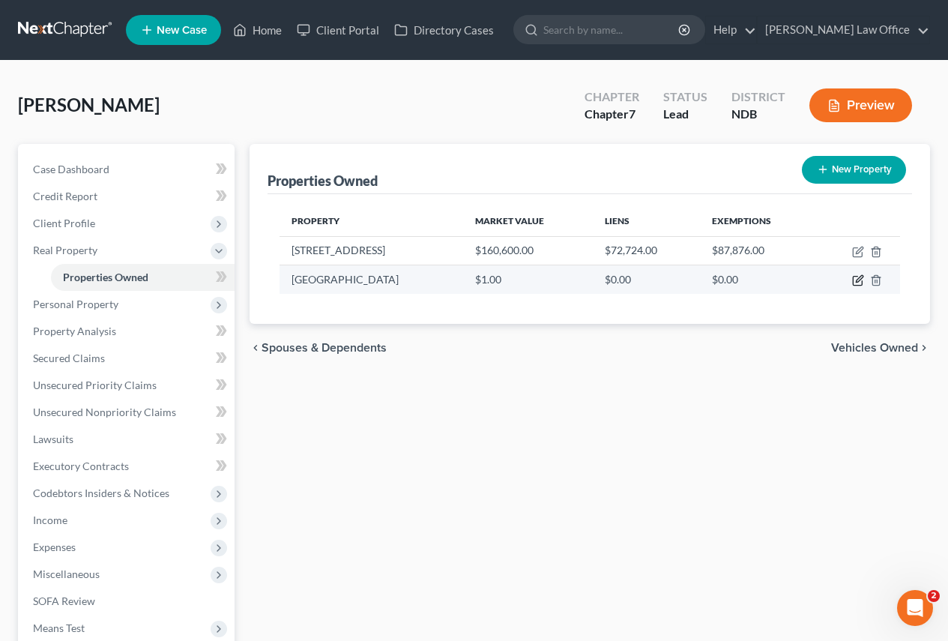
click at [861, 282] on icon "button" at bounding box center [858, 280] width 12 height 12
select select "0"
select select "7"
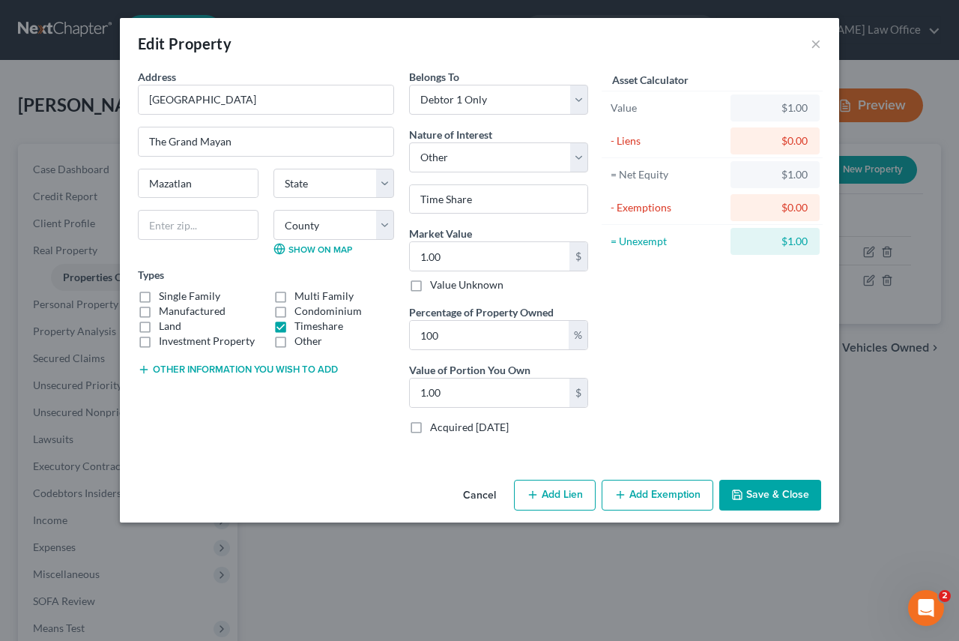
click at [479, 493] on button "Cancel" at bounding box center [479, 496] width 57 height 30
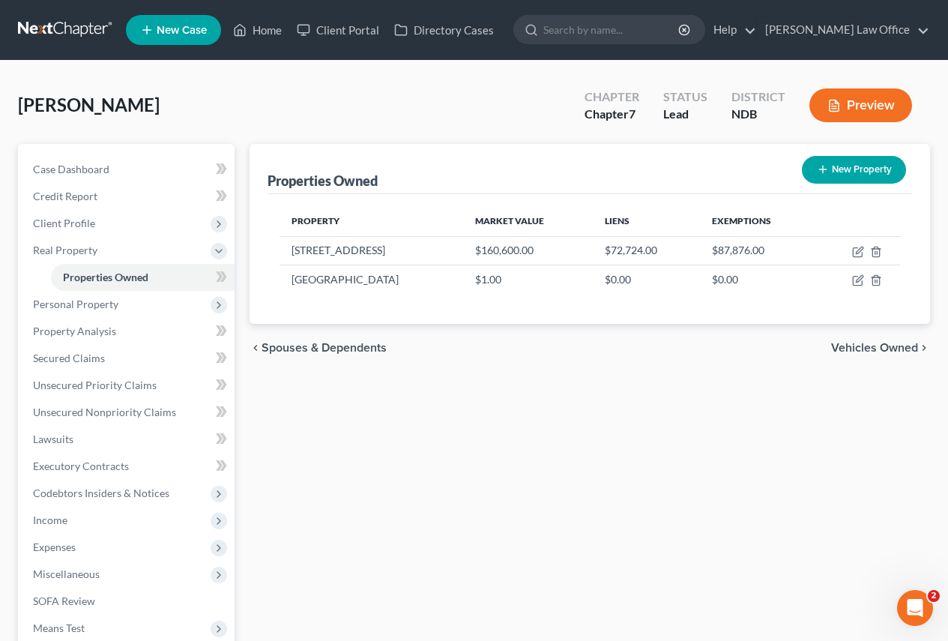
click at [841, 168] on button "New Property" at bounding box center [854, 170] width 104 height 28
select select "29"
select select "38"
select select "0"
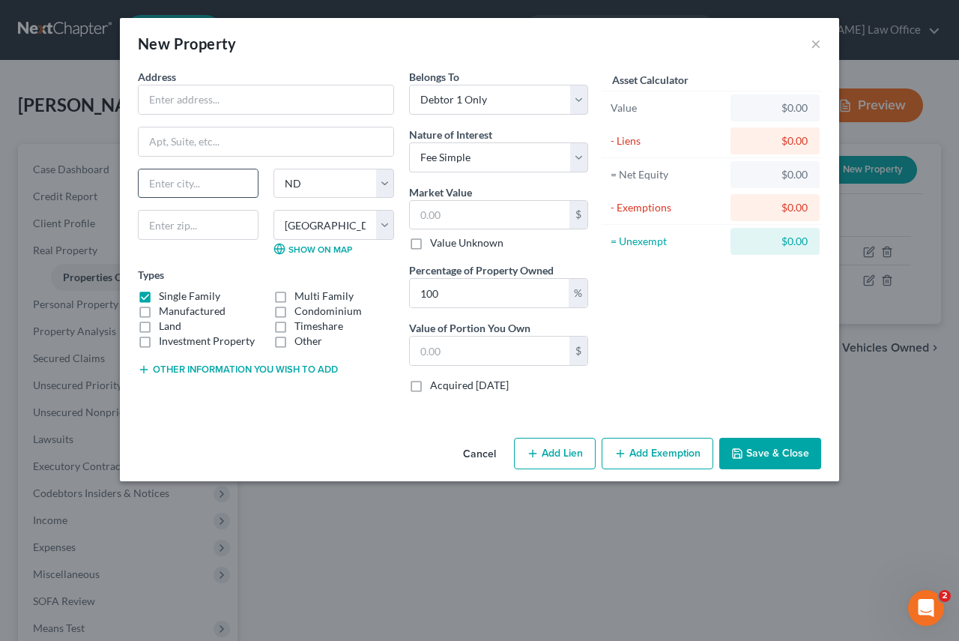
click at [174, 185] on input "text" at bounding box center [198, 183] width 119 height 28
click at [344, 188] on select "State [US_STATE] AK AR AZ CA CO CT DE DC [GEOGRAPHIC_DATA] [GEOGRAPHIC_DATA] GU…" at bounding box center [334, 184] width 121 height 30
select select "24"
click at [274, 169] on select "State [US_STATE] AK AR AZ CA CO CT DE DC [GEOGRAPHIC_DATA] [GEOGRAPHIC_DATA] GU…" at bounding box center [334, 184] width 121 height 30
click at [381, 230] on select "County [GEOGRAPHIC_DATA] [GEOGRAPHIC_DATA] [GEOGRAPHIC_DATA] [GEOGRAPHIC_DATA] …" at bounding box center [334, 225] width 121 height 30
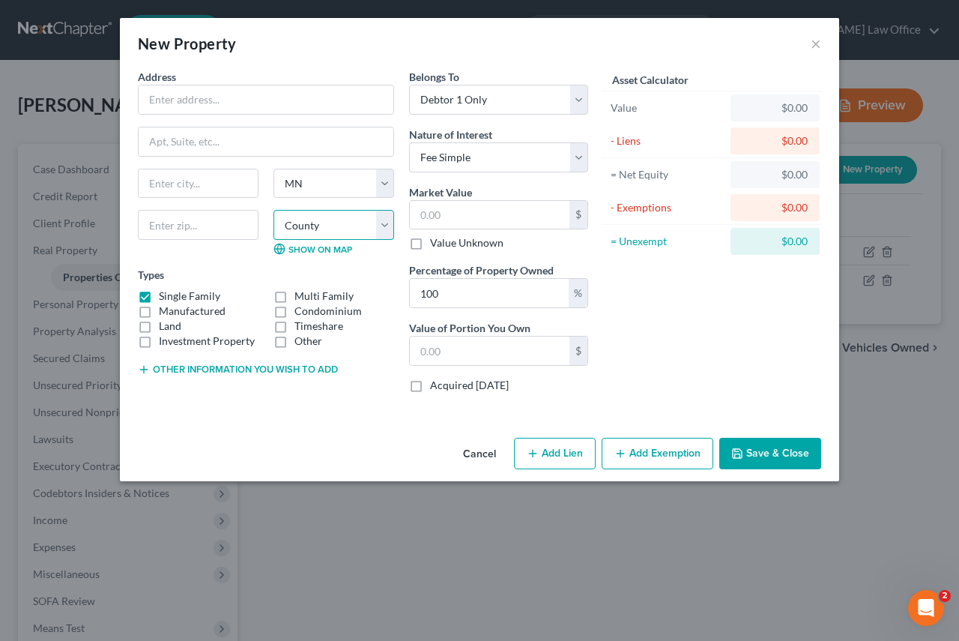
select select "55"
click at [274, 210] on select "County [GEOGRAPHIC_DATA] [GEOGRAPHIC_DATA] [GEOGRAPHIC_DATA] [GEOGRAPHIC_DATA] …" at bounding box center [334, 225] width 121 height 30
click at [479, 223] on input "text" at bounding box center [490, 215] width 160 height 28
click at [470, 454] on button "Cancel" at bounding box center [479, 454] width 57 height 30
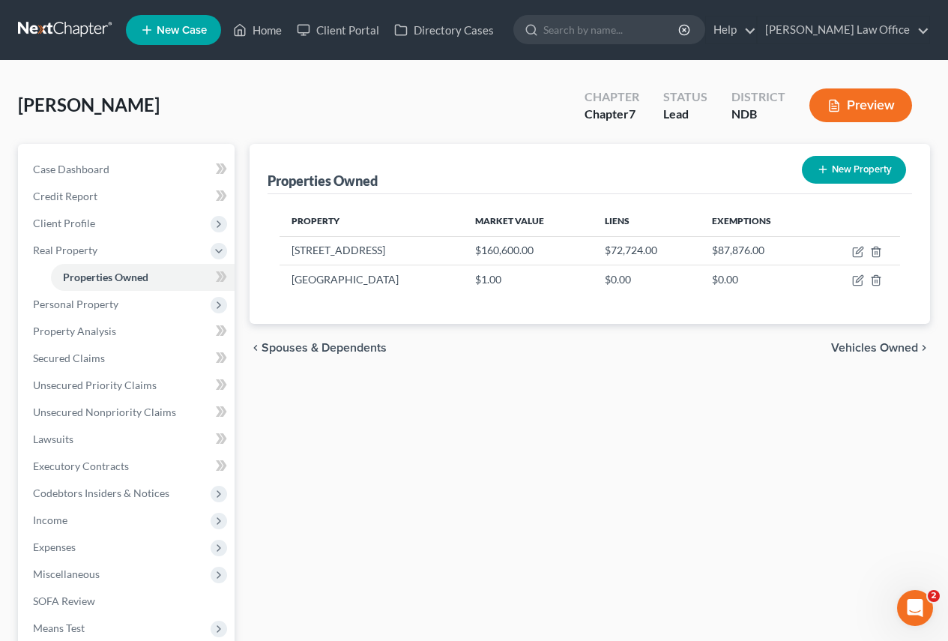
click at [842, 167] on button "New Property" at bounding box center [854, 170] width 104 height 28
select select "29"
select select "38"
select select "0"
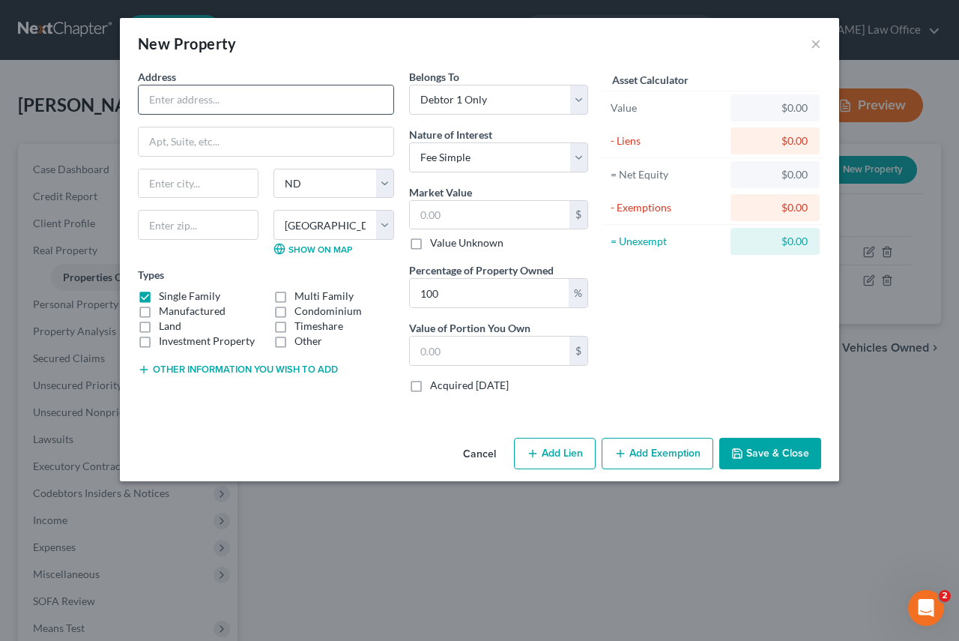
click at [195, 104] on input "text" at bounding box center [266, 99] width 255 height 28
click at [197, 103] on input "text" at bounding box center [266, 99] width 255 height 28
click at [199, 102] on input "text" at bounding box center [266, 99] width 255 height 28
click at [768, 107] on div "$0.00" at bounding box center [775, 107] width 65 height 15
click at [486, 219] on input "text" at bounding box center [490, 215] width 160 height 28
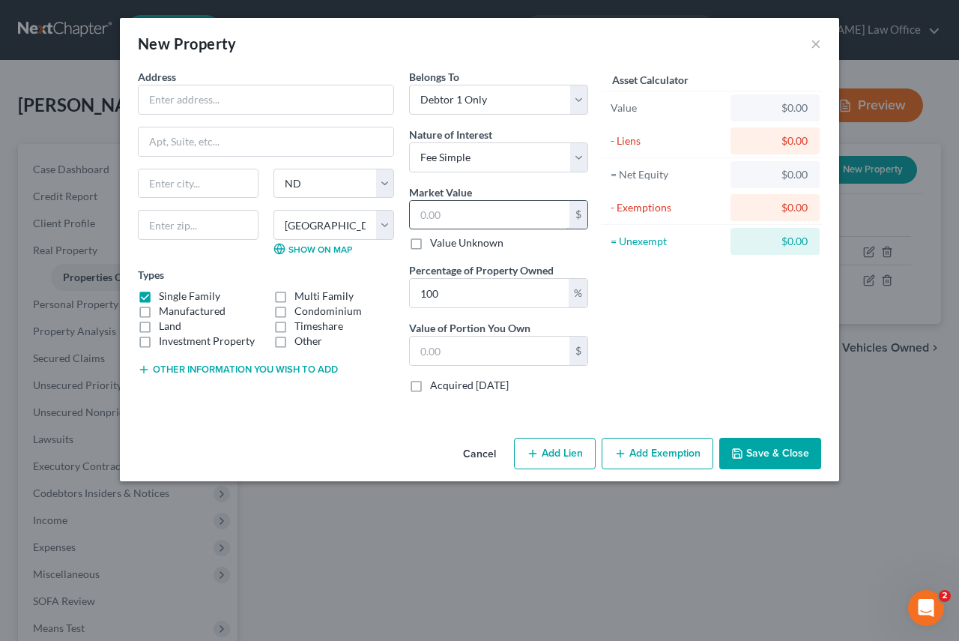
type input "9"
type input "9.00"
type input "95"
type input "95.00"
type input "950"
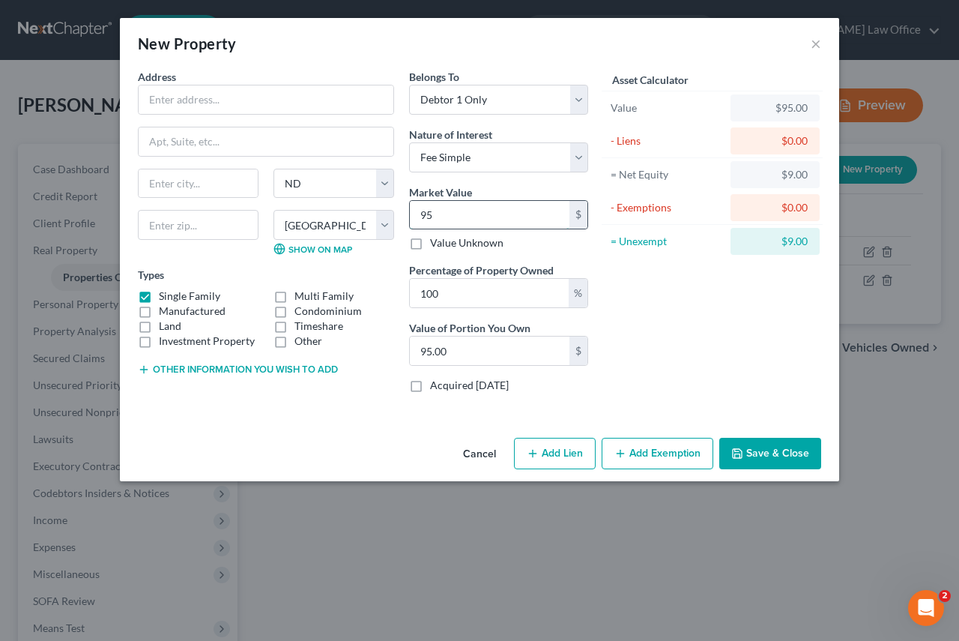
type input "950.00"
type input "9500"
type input "9,500.00"
type input "9,5000"
type input "95,000.00"
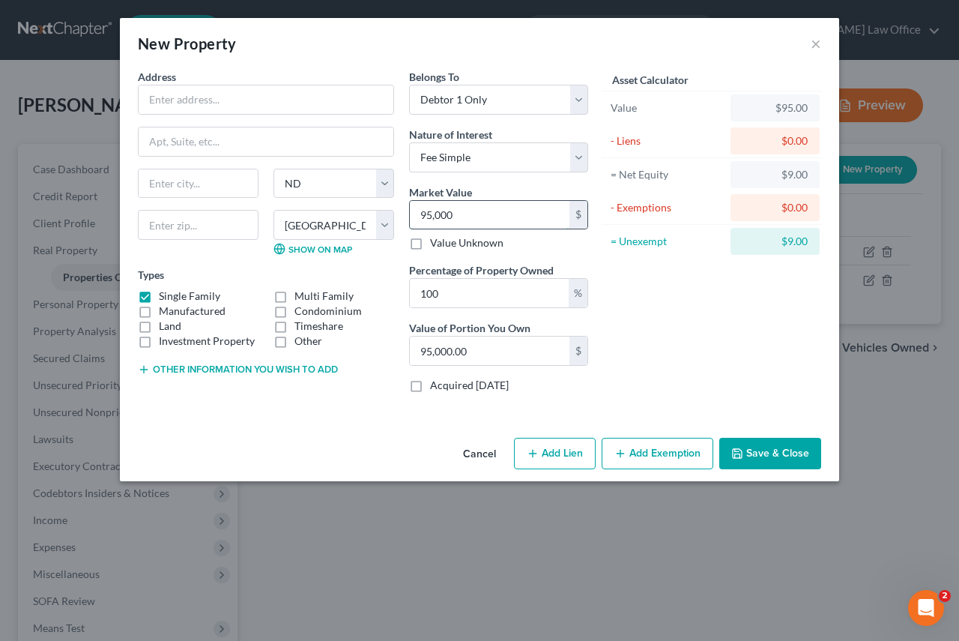
type input "95,000"
click at [750, 448] on button "Save & Close" at bounding box center [770, 453] width 102 height 31
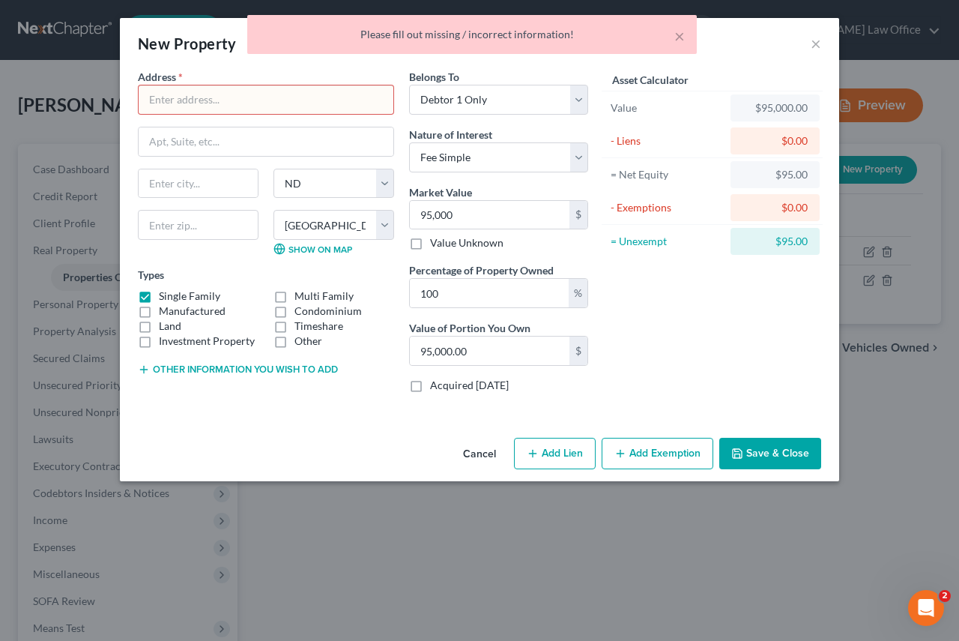
click at [755, 452] on button "Save & Close" at bounding box center [770, 453] width 102 height 31
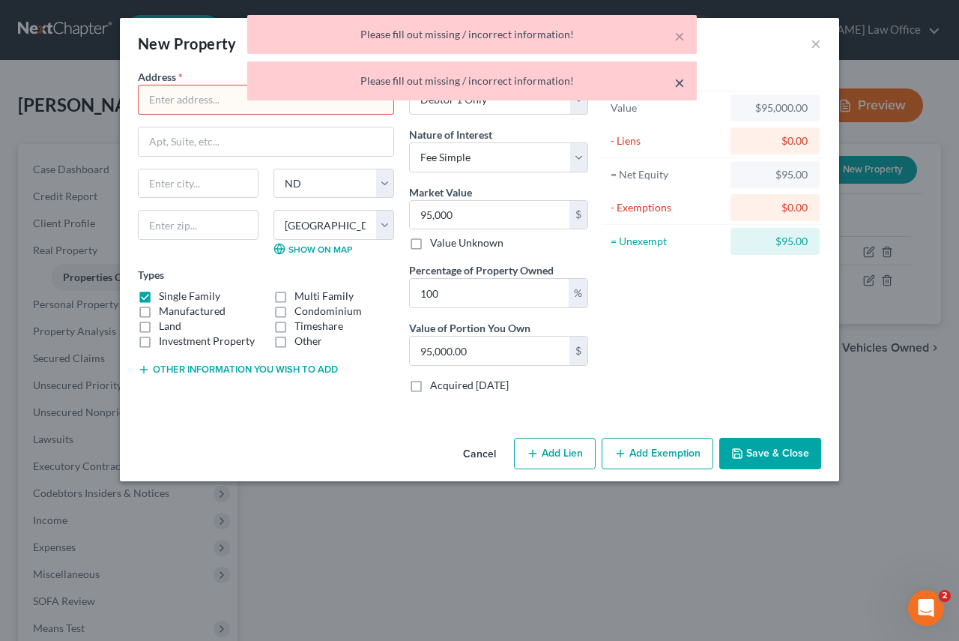
click at [676, 82] on button "×" at bounding box center [679, 82] width 10 height 18
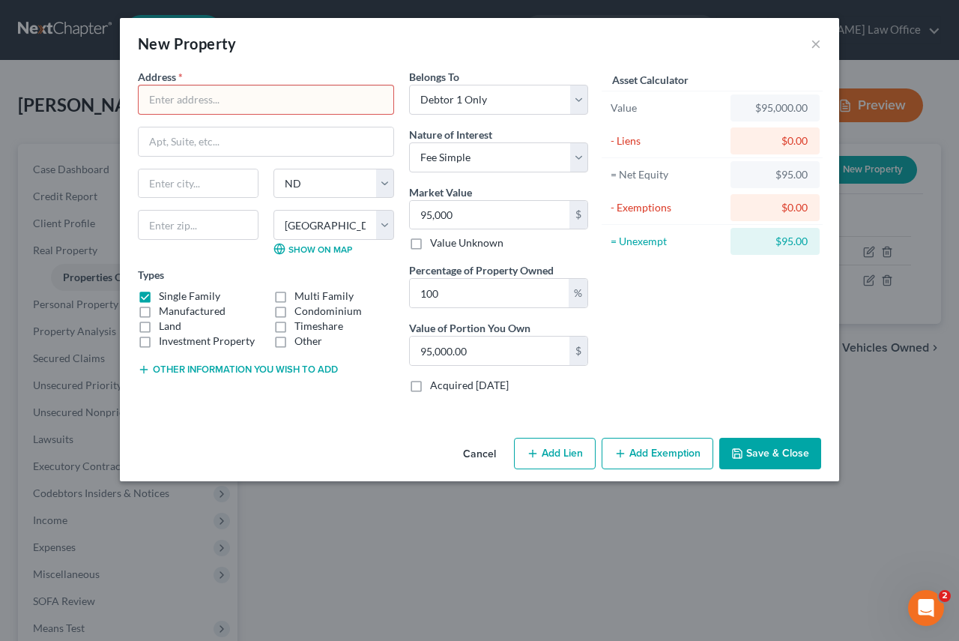
click at [749, 456] on button "Save & Close" at bounding box center [770, 453] width 102 height 31
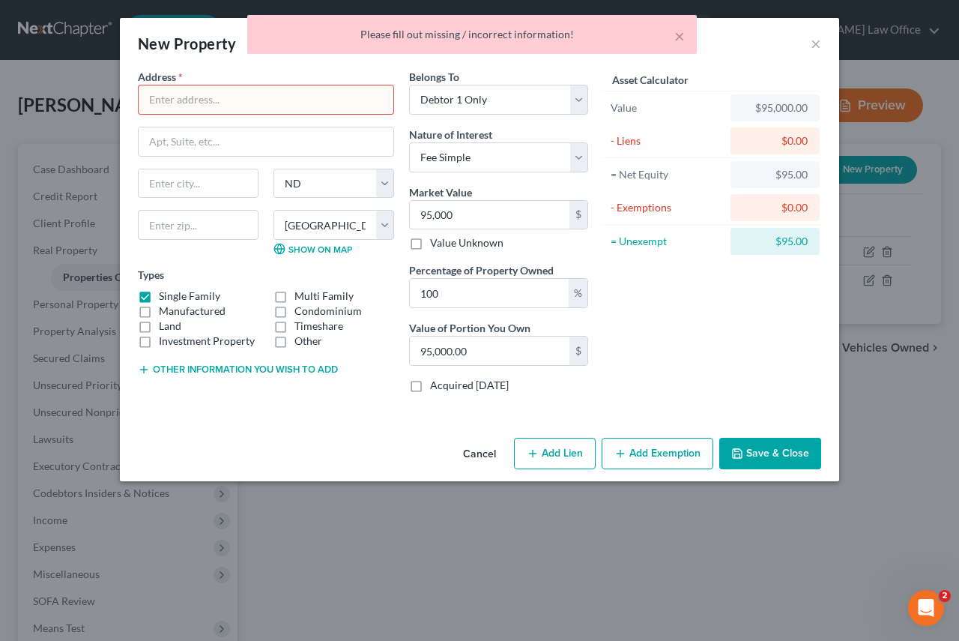
click at [752, 456] on button "Save & Close" at bounding box center [770, 453] width 102 height 31
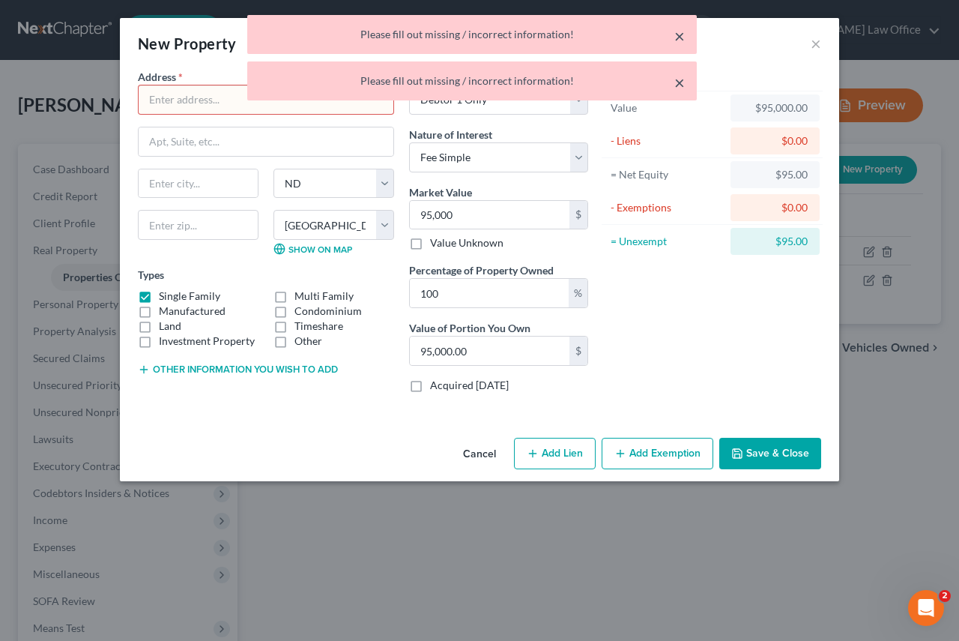
click at [680, 33] on button "×" at bounding box center [679, 36] width 10 height 18
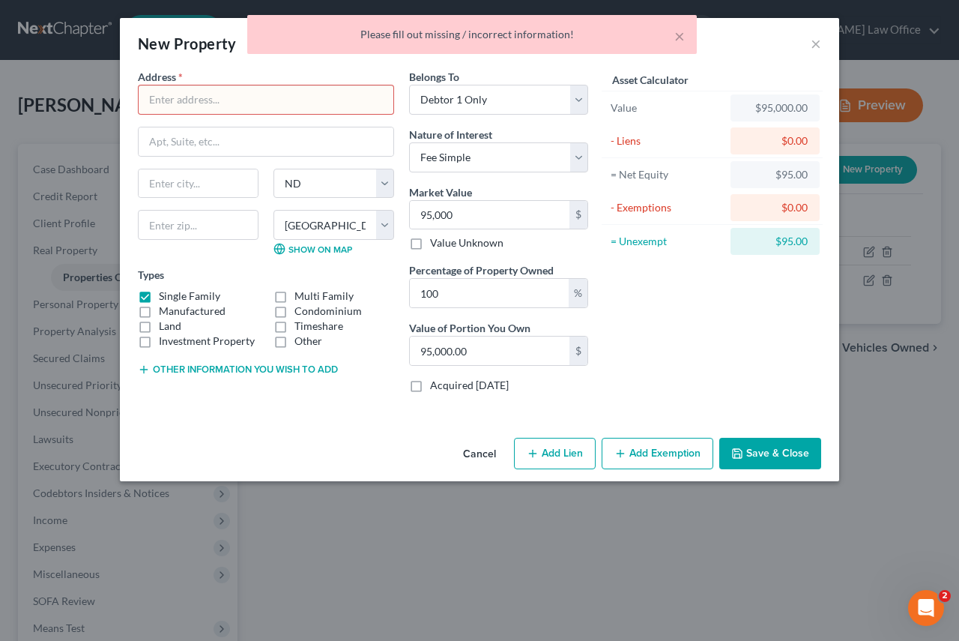
click at [214, 99] on input "text" at bounding box center [266, 99] width 255 height 28
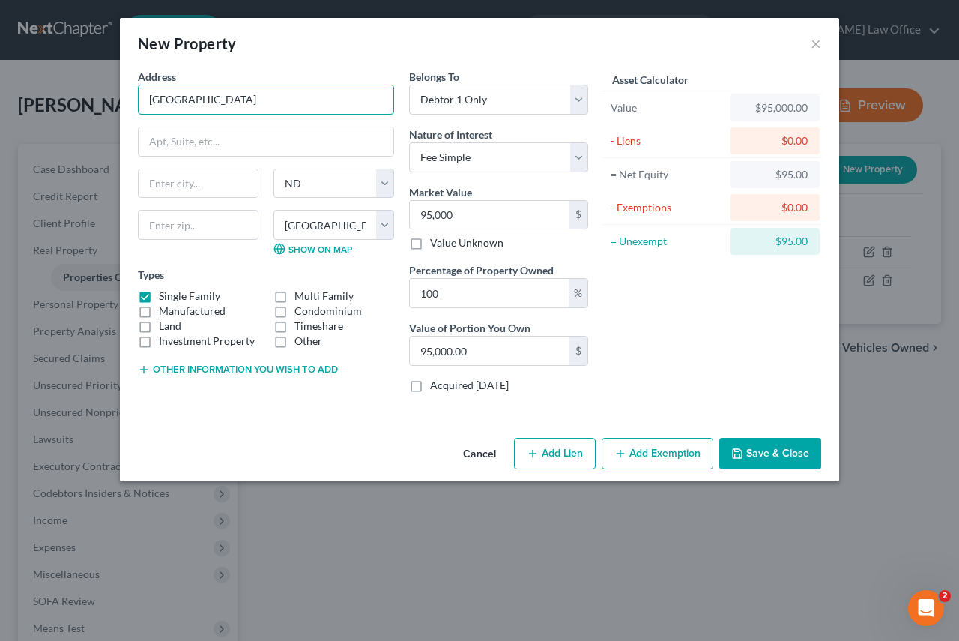
type input "[GEOGRAPHIC_DATA]"
click at [759, 450] on button "Save & Close" at bounding box center [770, 453] width 102 height 31
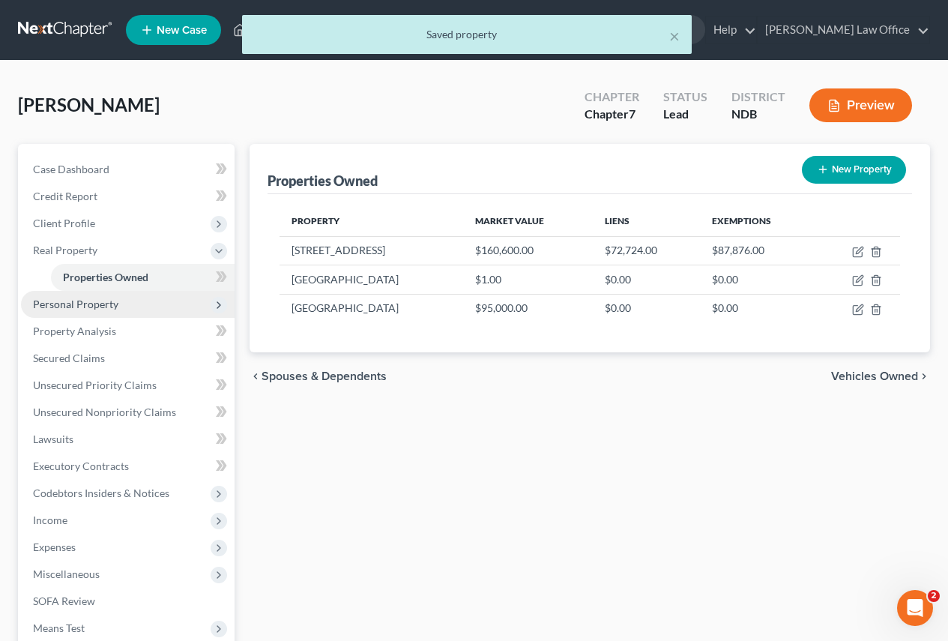
click at [88, 308] on span "Personal Property" at bounding box center [75, 304] width 85 height 13
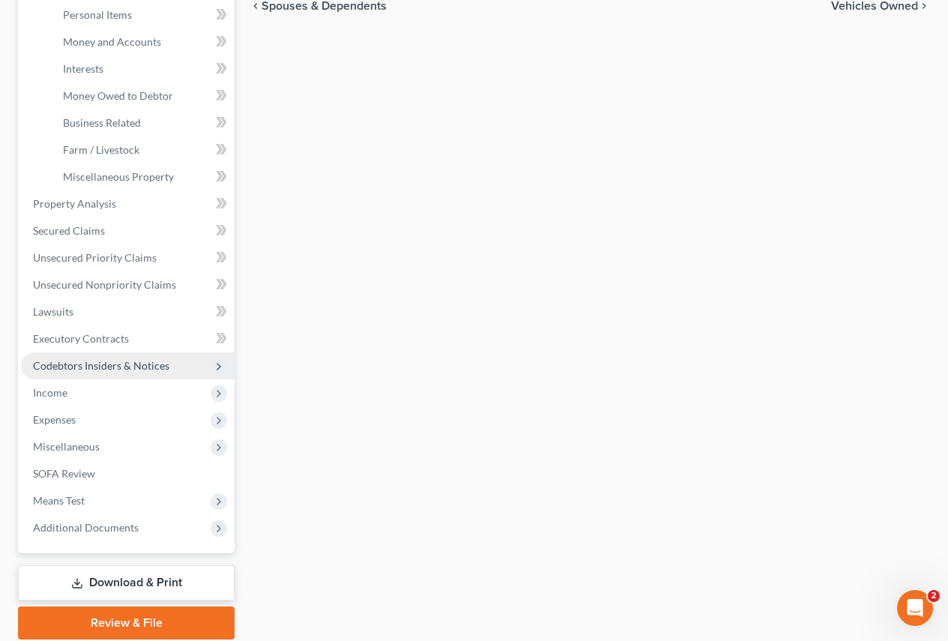
scroll to position [375, 0]
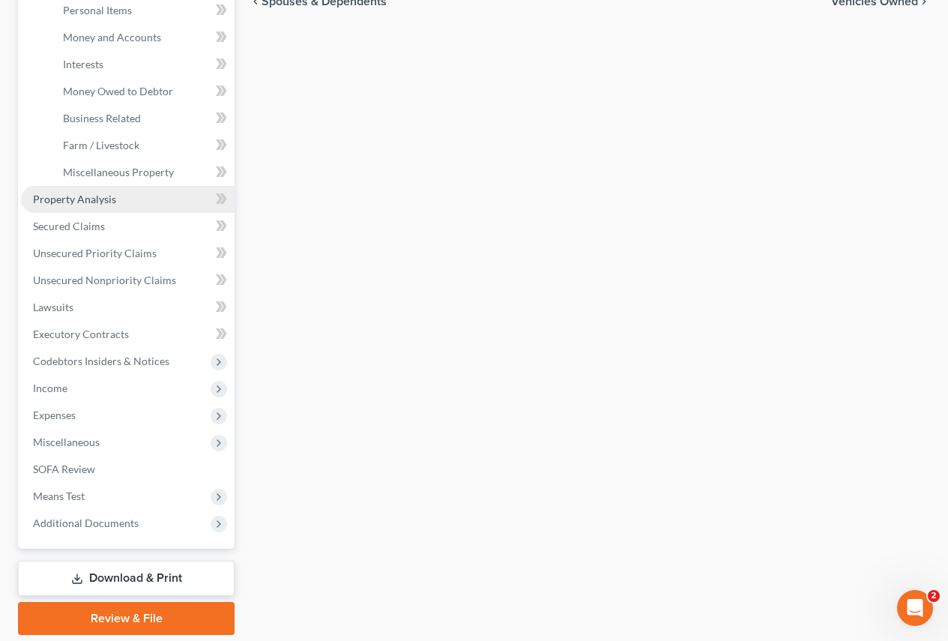
click at [64, 199] on span "Property Analysis" at bounding box center [74, 199] width 83 height 13
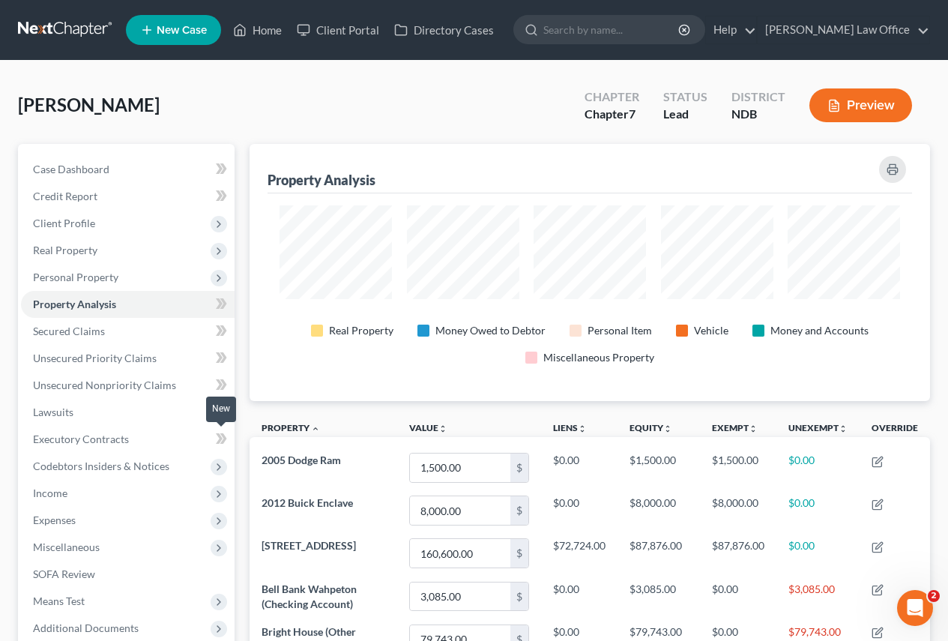
click at [213, 440] on span at bounding box center [221, 440] width 26 height 22
click at [283, 108] on div "[PERSON_NAME] Upgraded Chapter Chapter 7 Status Lead District NDB Preview" at bounding box center [474, 111] width 912 height 65
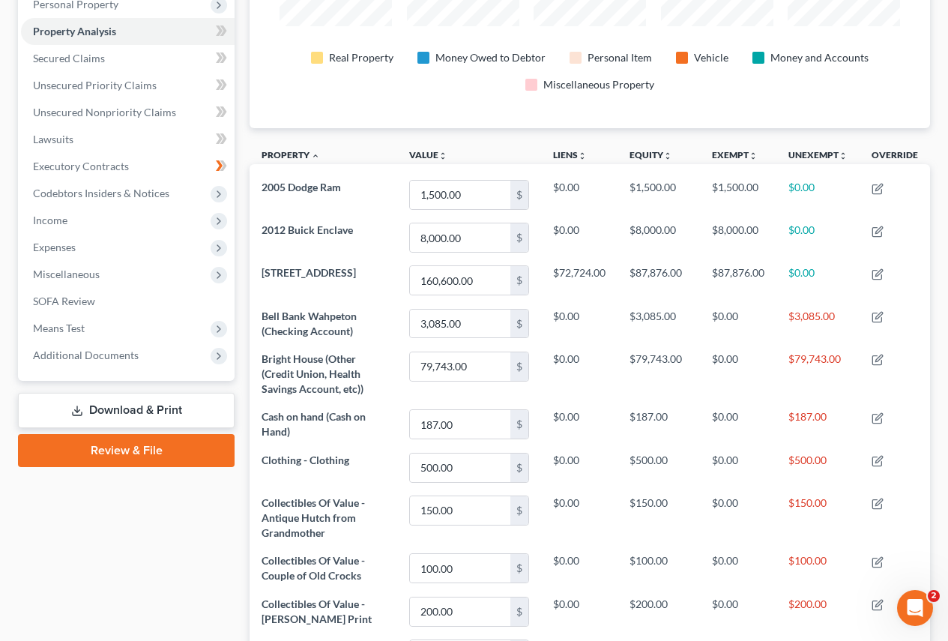
scroll to position [300, 0]
